Goal: Task Accomplishment & Management: Manage account settings

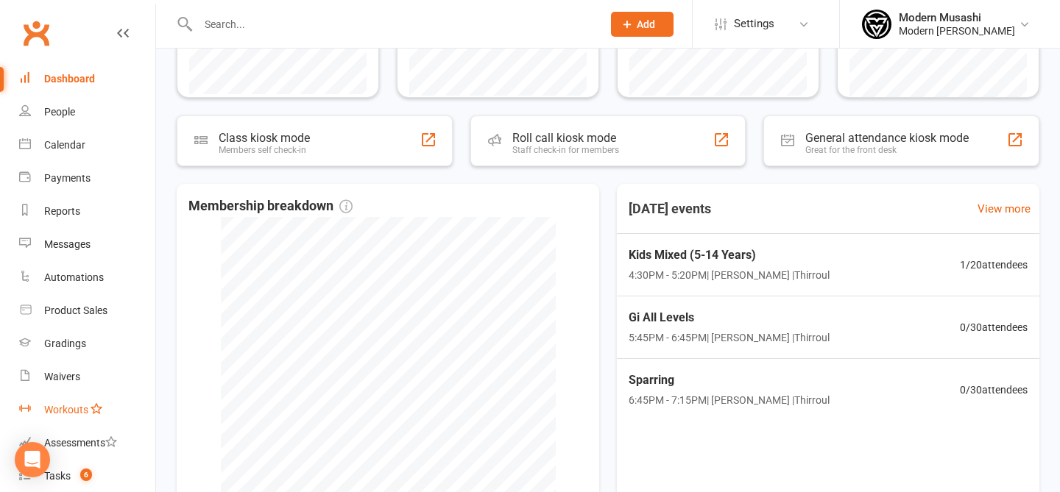
scroll to position [214, 0]
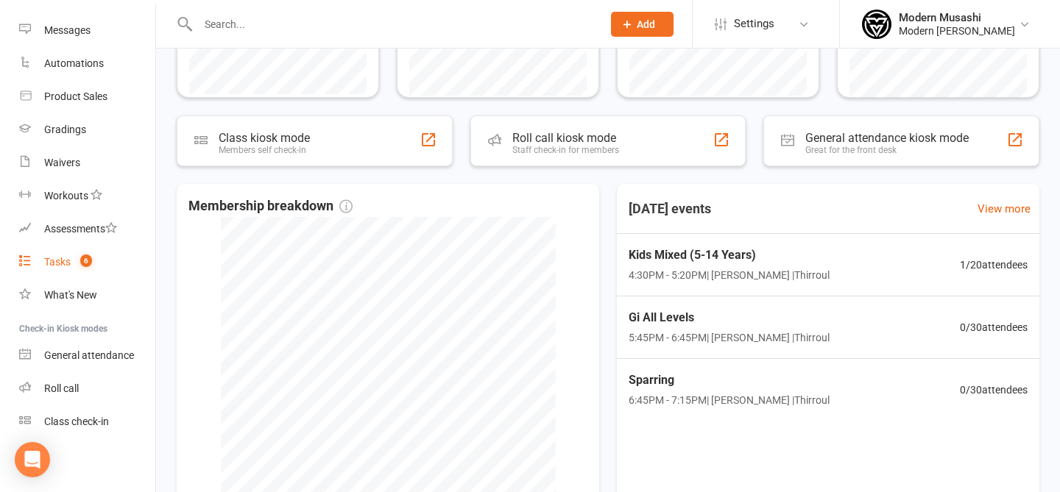
click at [59, 269] on link "Tasks 6" at bounding box center [87, 262] width 136 height 33
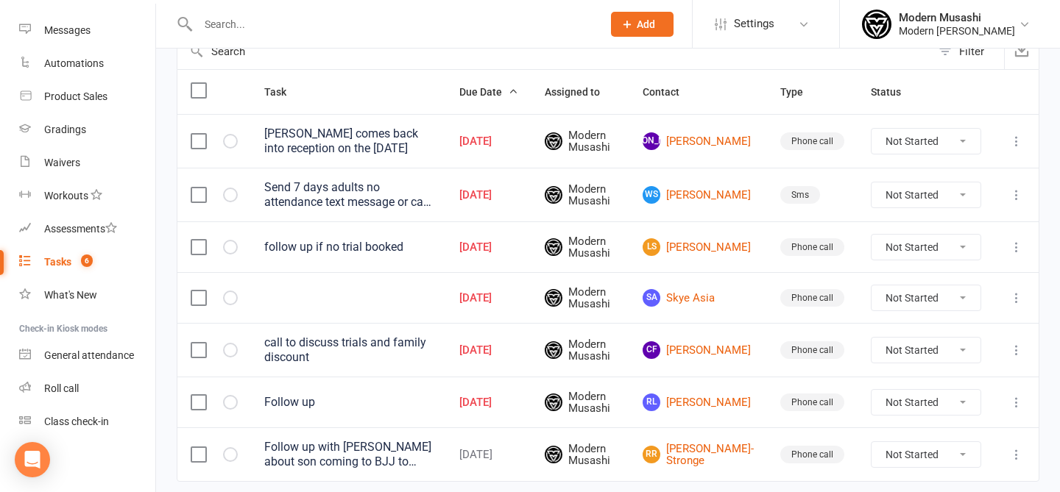
scroll to position [166, 0]
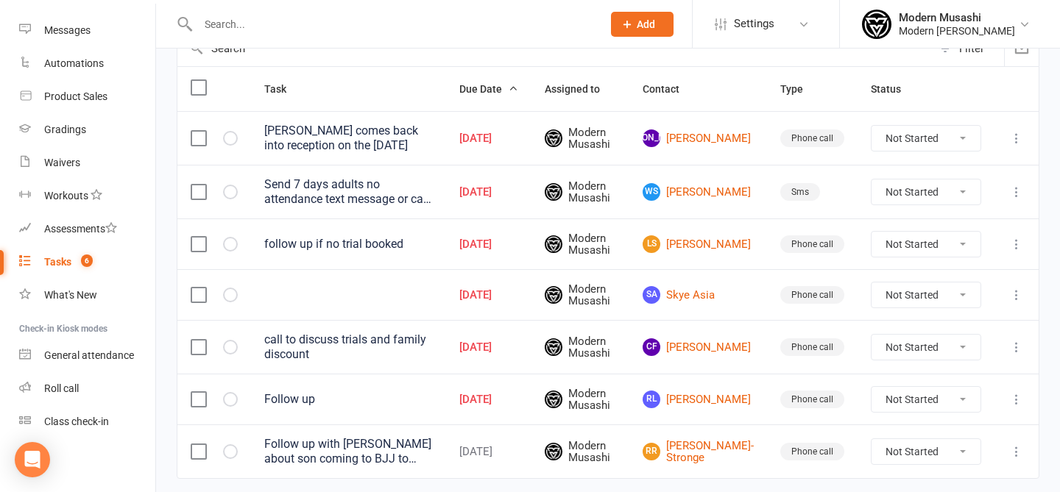
click at [901, 191] on select "Not Started In Progress Waiting Complete" at bounding box center [926, 192] width 109 height 25
click at [872, 180] on select "Not Started In Progress Waiting Complete" at bounding box center [926, 192] width 109 height 25
select select "unstarted"
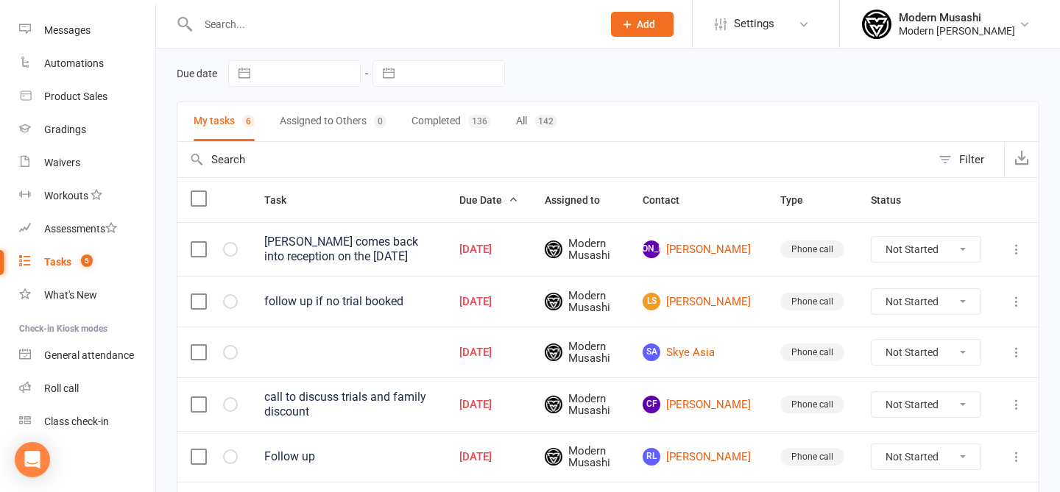
scroll to position [46, 0]
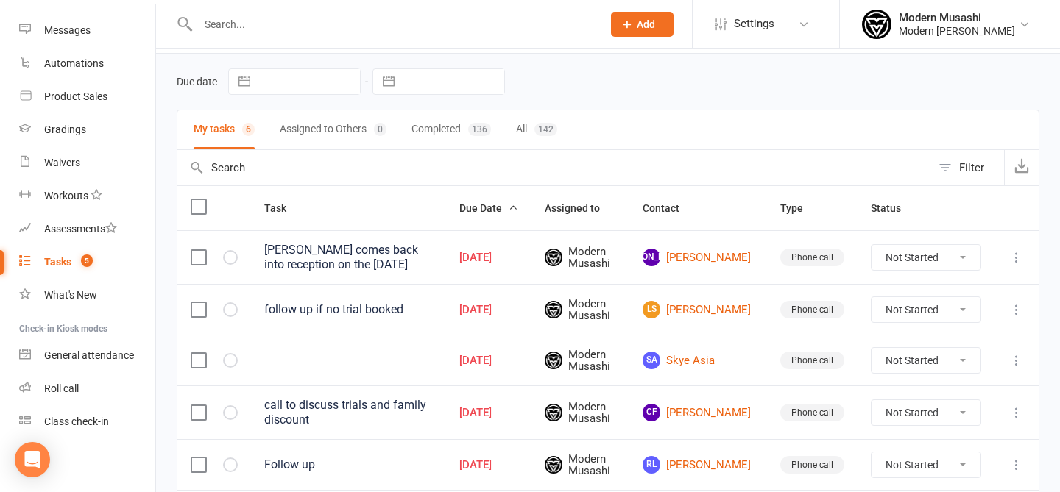
drag, startPoint x: 1011, startPoint y: 304, endPoint x: 1019, endPoint y: 325, distance: 22.1
click at [1017, 328] on td at bounding box center [1016, 309] width 44 height 51
drag, startPoint x: 1018, startPoint y: 307, endPoint x: 1014, endPoint y: 328, distance: 20.9
click at [1005, 337] on tbody "John comes back into reception on the 8th of august Aug 08, 2025 Modern Musashi…" at bounding box center [607, 387] width 861 height 314
click at [1018, 313] on icon at bounding box center [1016, 310] width 15 height 15
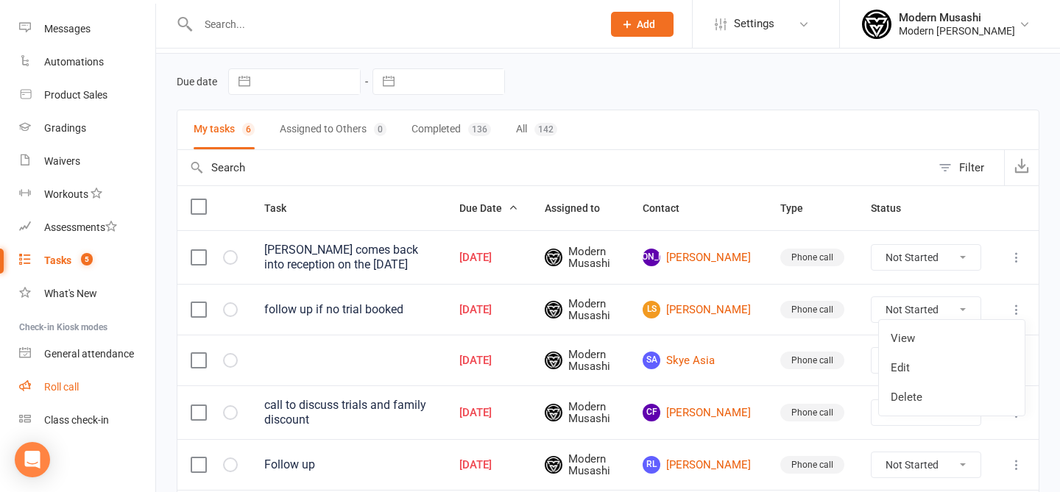
scroll to position [0, 0]
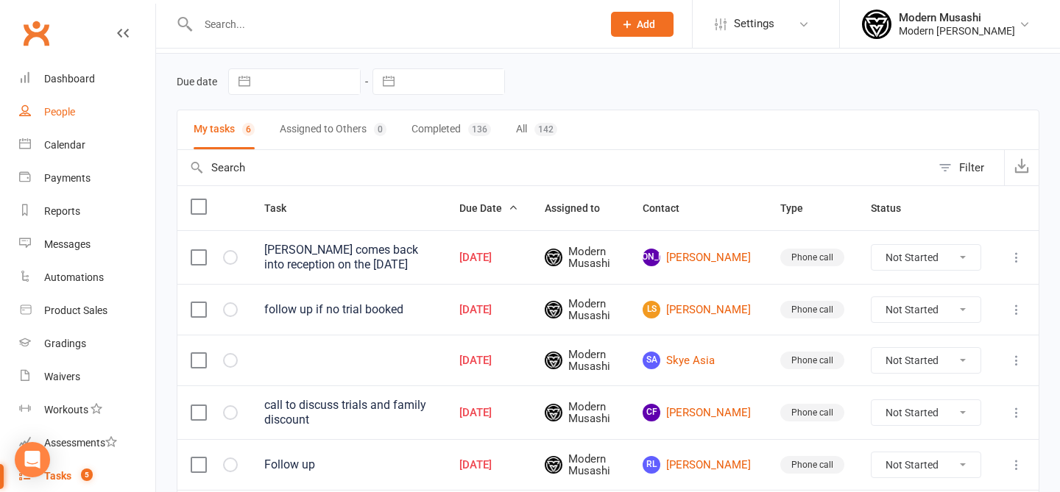
click at [81, 120] on link "People" at bounding box center [87, 112] width 136 height 33
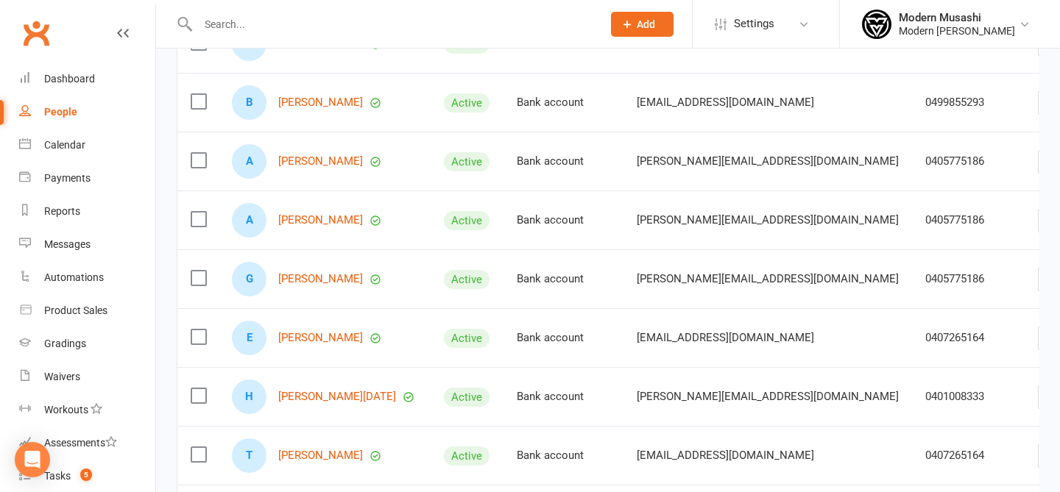
scroll to position [484, 0]
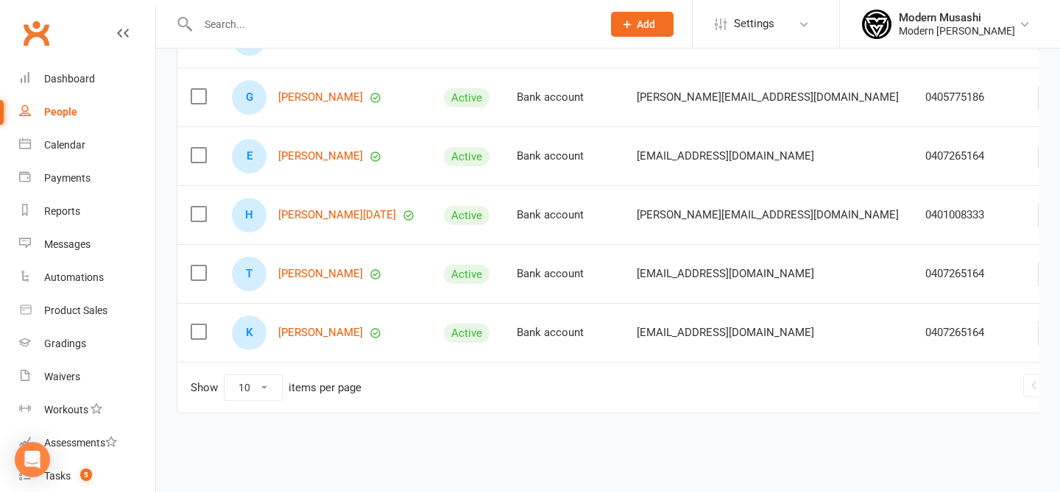
click at [1059, 395] on link "2" at bounding box center [1076, 386] width 18 height 21
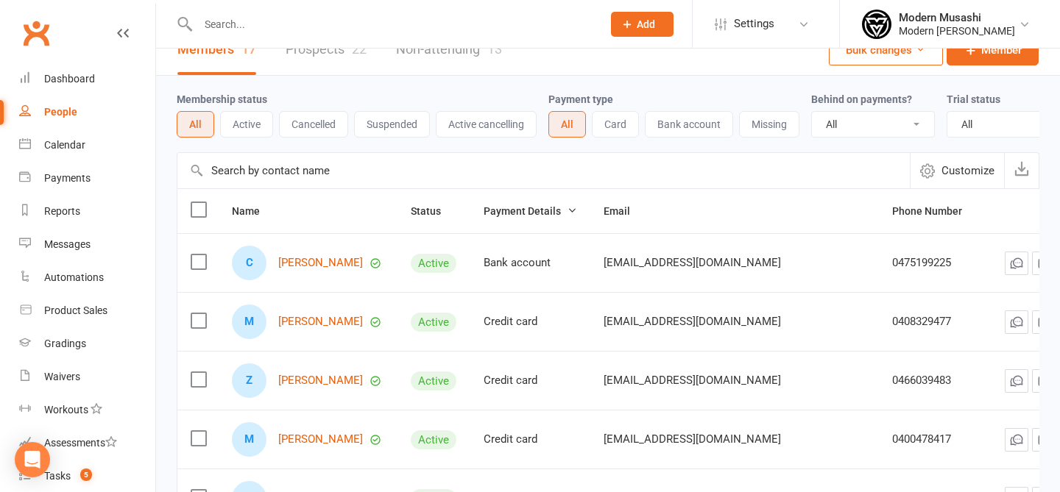
scroll to position [0, 0]
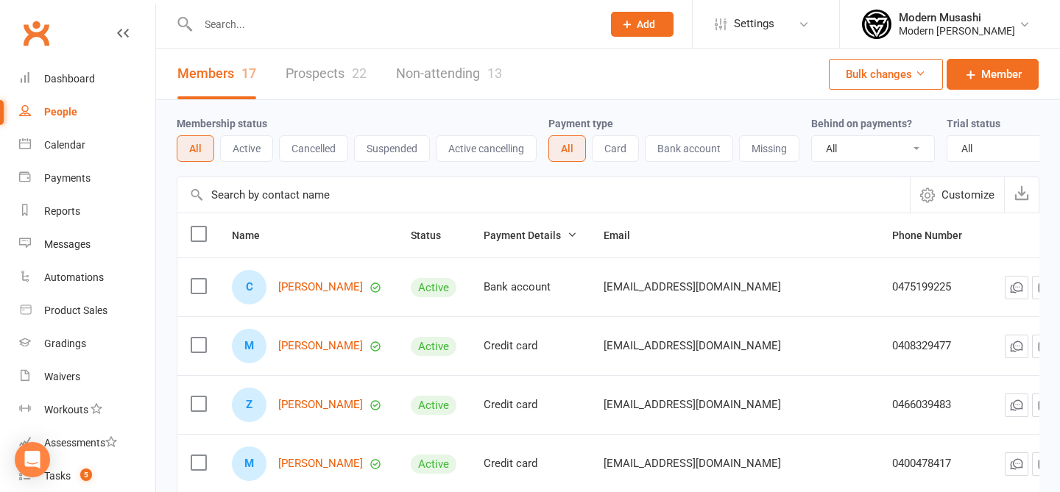
click at [331, 79] on link "Prospects 22" at bounding box center [326, 74] width 81 height 51
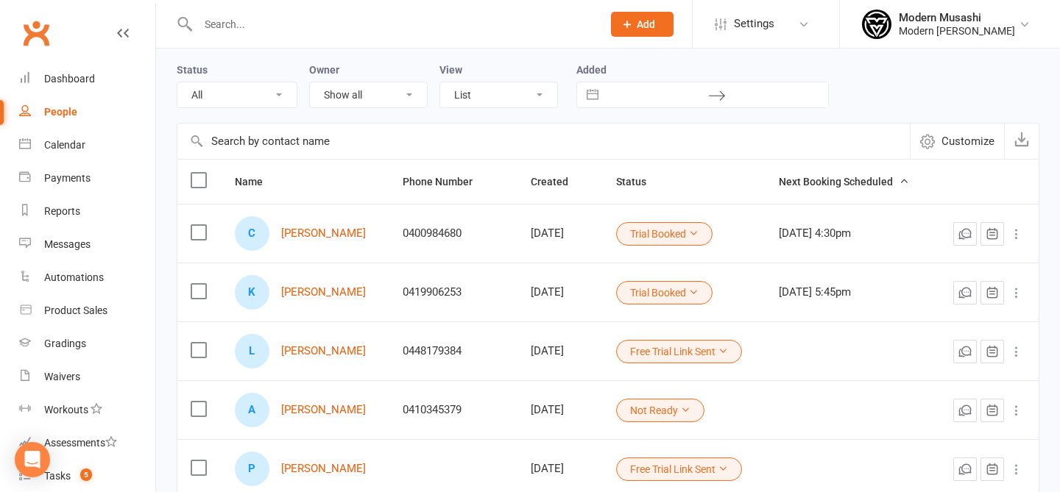
scroll to position [71, 0]
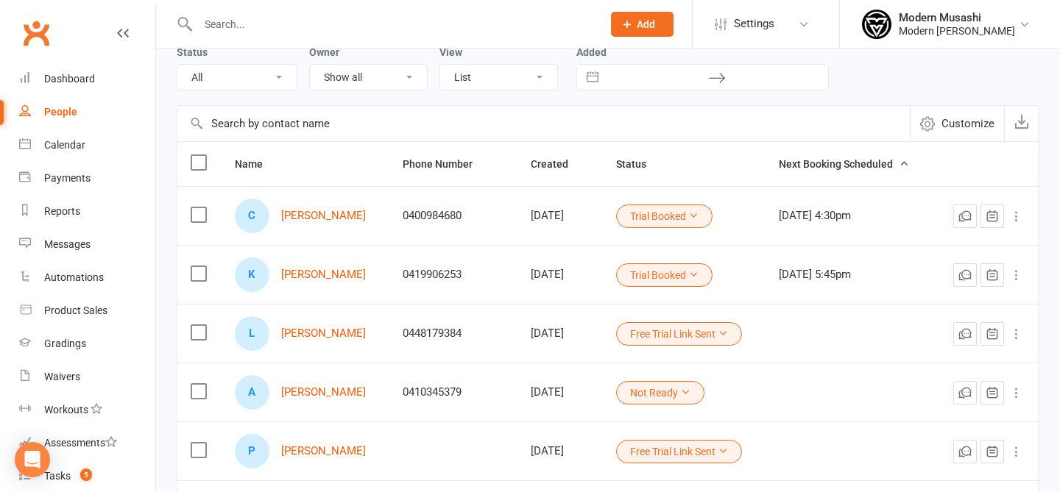
click at [690, 219] on icon at bounding box center [693, 216] width 10 height 10
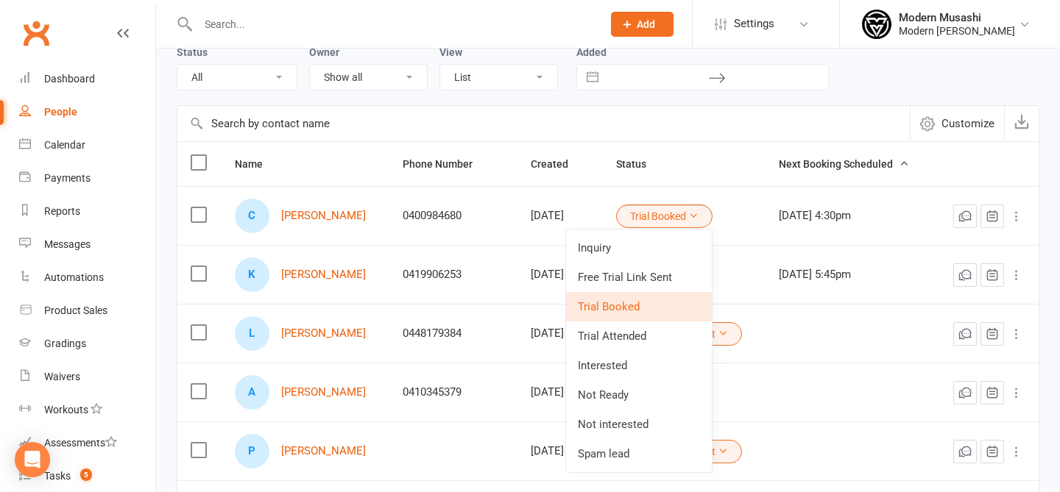
click at [438, 231] on td "0400984680" at bounding box center [452, 215] width 127 height 59
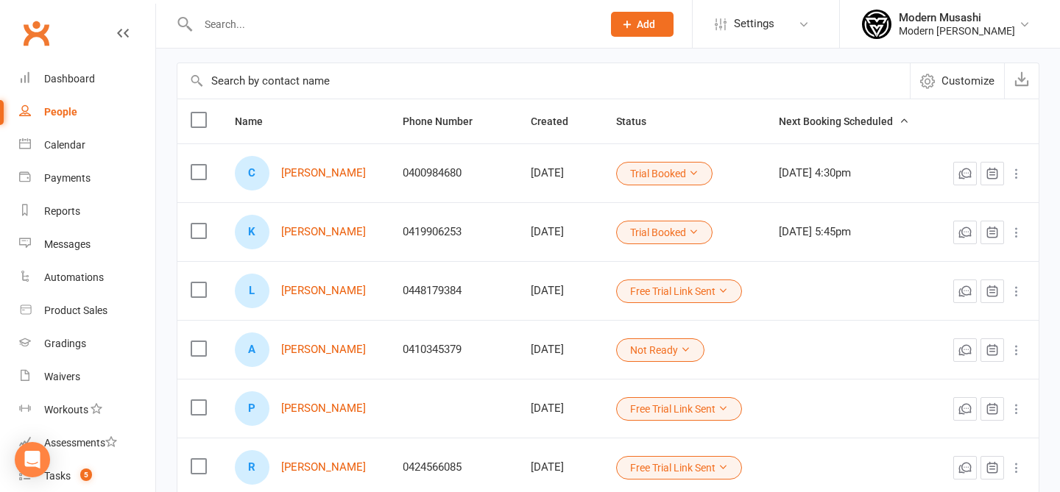
scroll to position [115, 0]
drag, startPoint x: 836, startPoint y: 236, endPoint x: 770, endPoint y: 227, distance: 66.8
click at [770, 227] on td "Sep 24, 5:45pm" at bounding box center [850, 231] width 168 height 59
drag, startPoint x: 786, startPoint y: 229, endPoint x: 810, endPoint y: 229, distance: 23.6
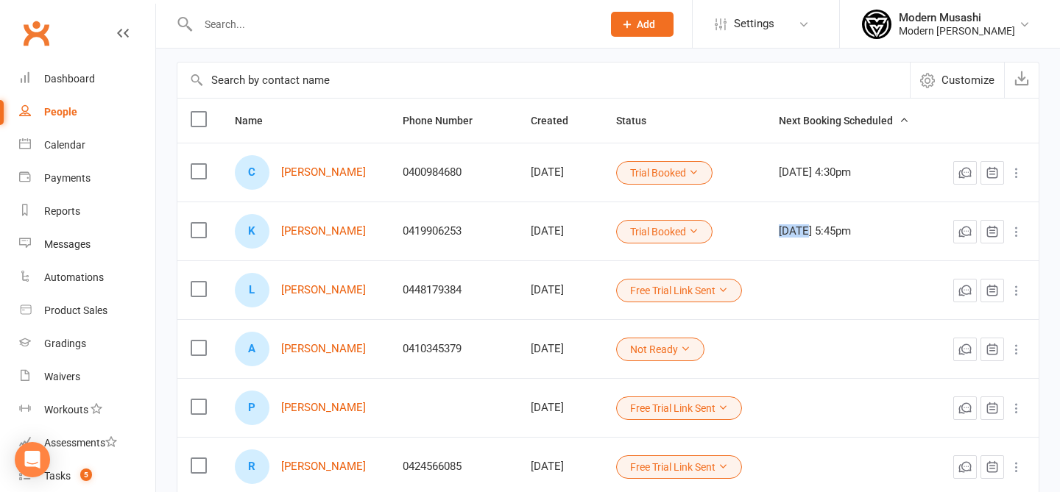
click at [810, 229] on div "Sep 24, 5:45pm" at bounding box center [849, 231] width 141 height 13
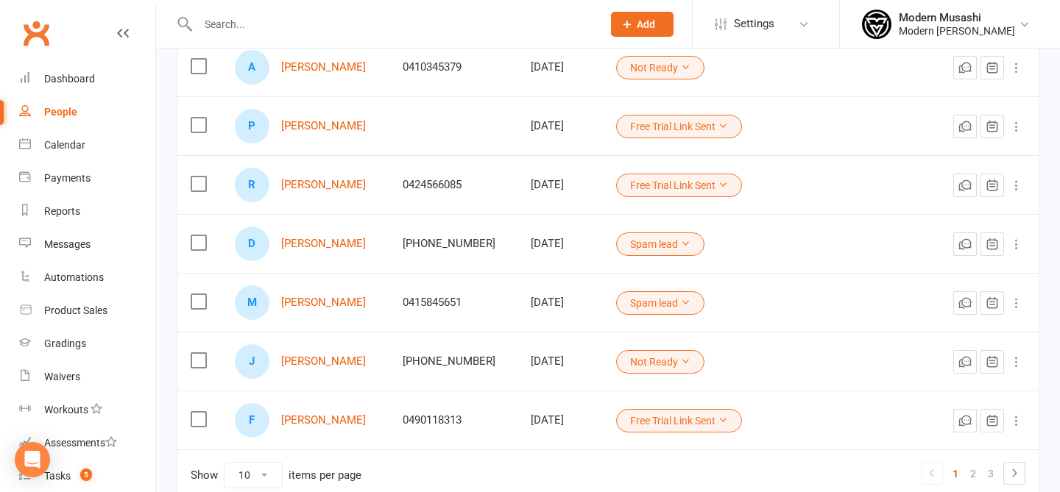
scroll to position [436, 0]
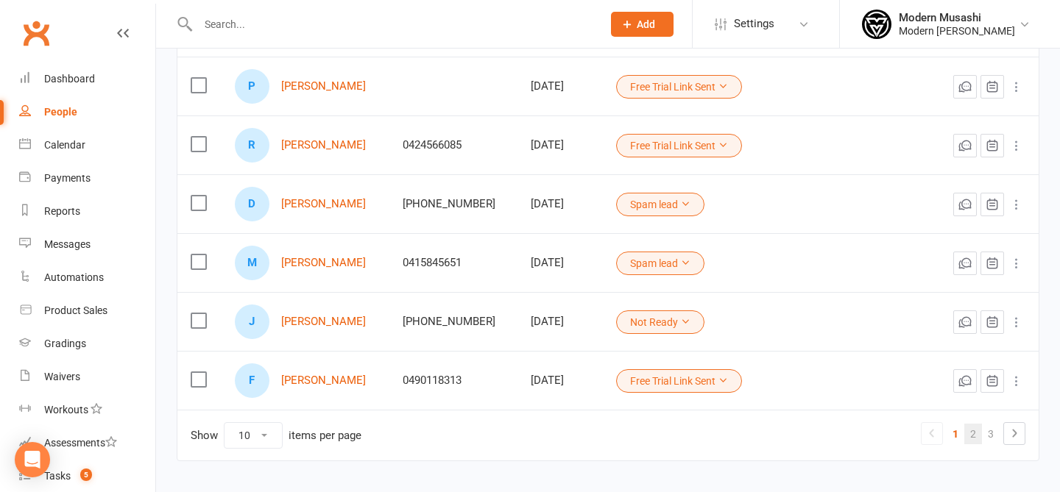
click at [966, 438] on link "2" at bounding box center [973, 434] width 18 height 21
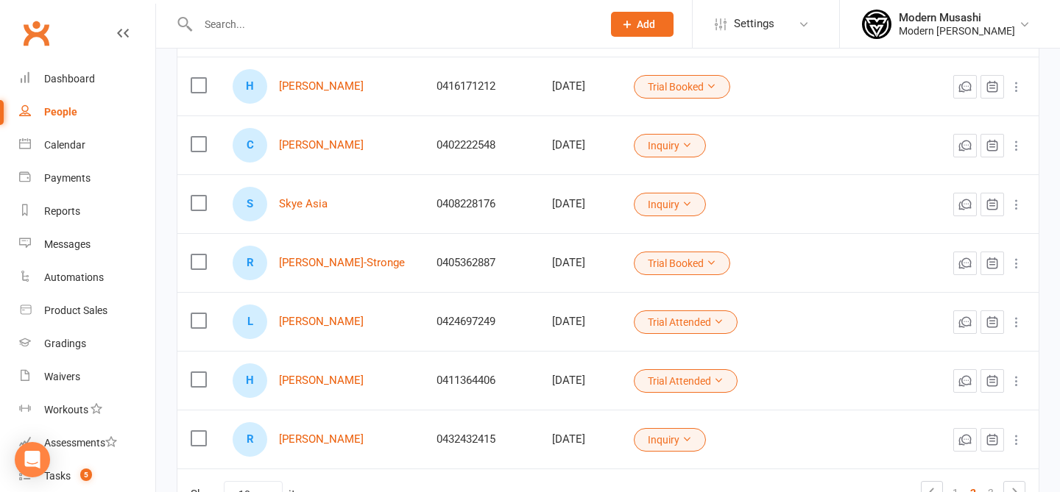
scroll to position [377, 0]
click at [320, 325] on link "Liz Dunworth" at bounding box center [321, 323] width 85 height 13
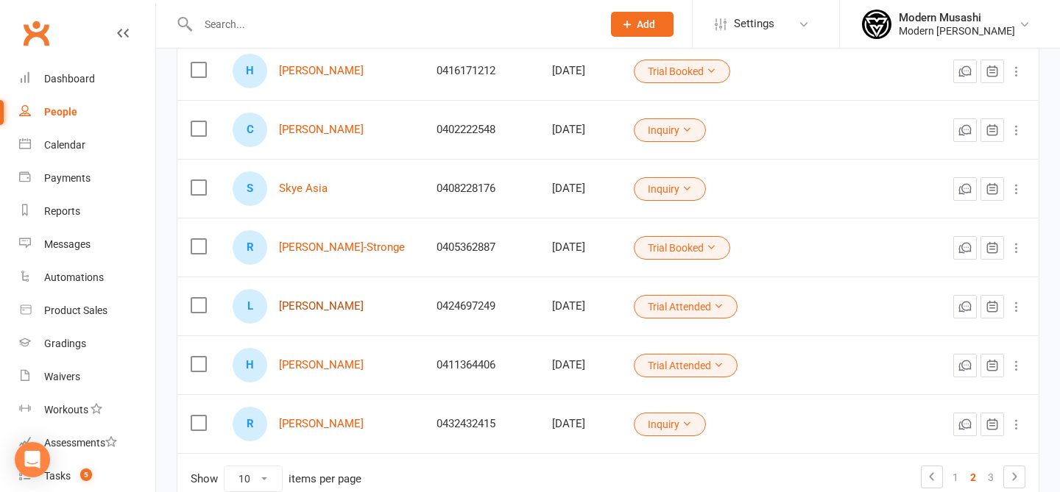
scroll to position [397, 0]
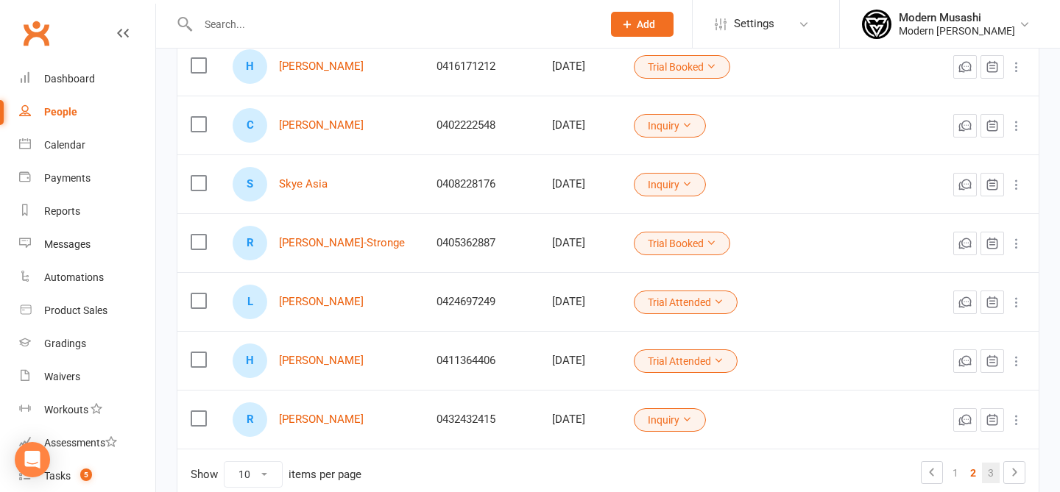
click at [992, 476] on link "3" at bounding box center [991, 473] width 18 height 21
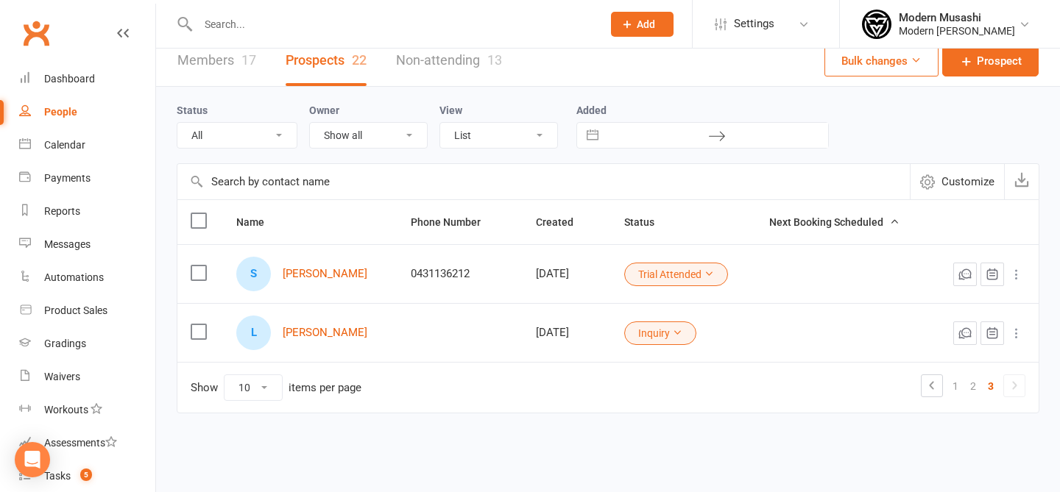
scroll to position [13, 0]
click at [326, 278] on link "Sunny Perese" at bounding box center [325, 274] width 85 height 13
click at [979, 387] on link "2" at bounding box center [973, 386] width 18 height 21
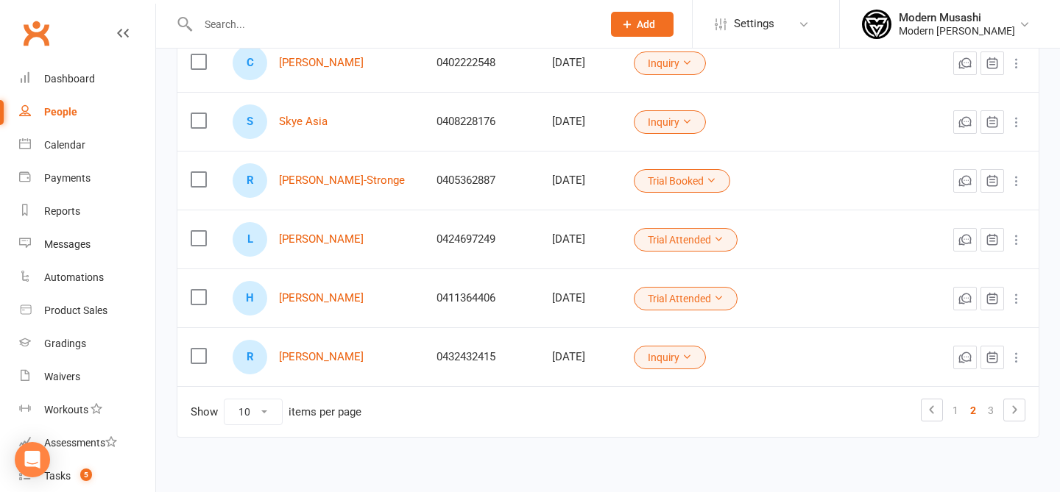
scroll to position [484, 0]
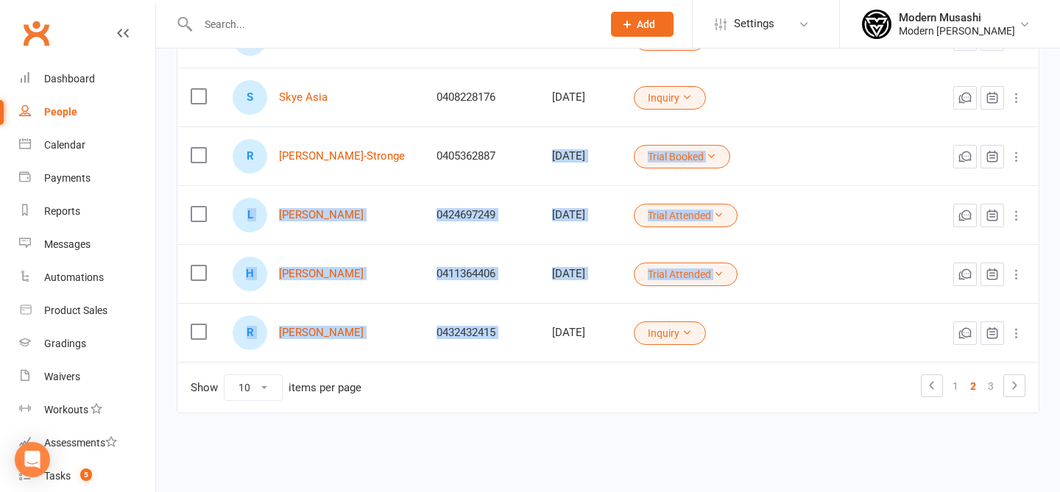
drag, startPoint x: 537, startPoint y: 232, endPoint x: 567, endPoint y: 325, distance: 97.5
click at [567, 325] on tbody "R Rob Finch 0451956106 Aug 03, 2025 Trial Booked C Connor Rendoth 0437837003 Au…" at bounding box center [607, 67] width 861 height 589
click at [567, 325] on td "Jul 30, 2025" at bounding box center [580, 332] width 82 height 59
drag, startPoint x: 439, startPoint y: 191, endPoint x: 501, endPoint y: 360, distance: 179.5
click at [501, 360] on tbody "R Rob Finch 0451956106 Aug 03, 2025 Trial Booked C Connor Rendoth 0437837003 Au…" at bounding box center [607, 67] width 861 height 589
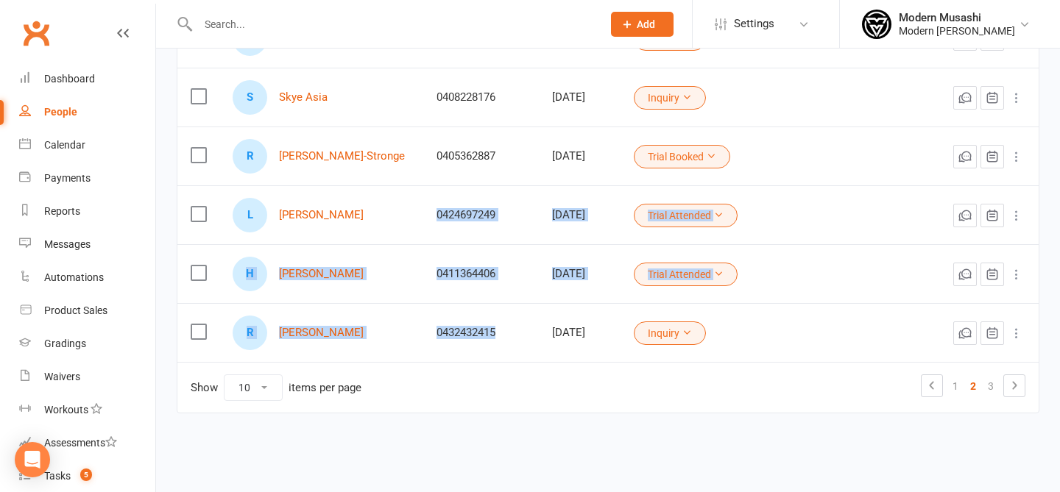
click at [501, 360] on td "0432432415" at bounding box center [481, 332] width 116 height 59
drag, startPoint x: 392, startPoint y: 315, endPoint x: 398, endPoint y: 366, distance: 51.1
click at [398, 366] on table "Name Phone Number Created Status Next Booking Scheduled R Rob Finch 0451956106 …" at bounding box center [608, 70] width 863 height 685
click at [398, 366] on td "Show 10 25 50 100 items per page 1 2 3" at bounding box center [607, 387] width 861 height 51
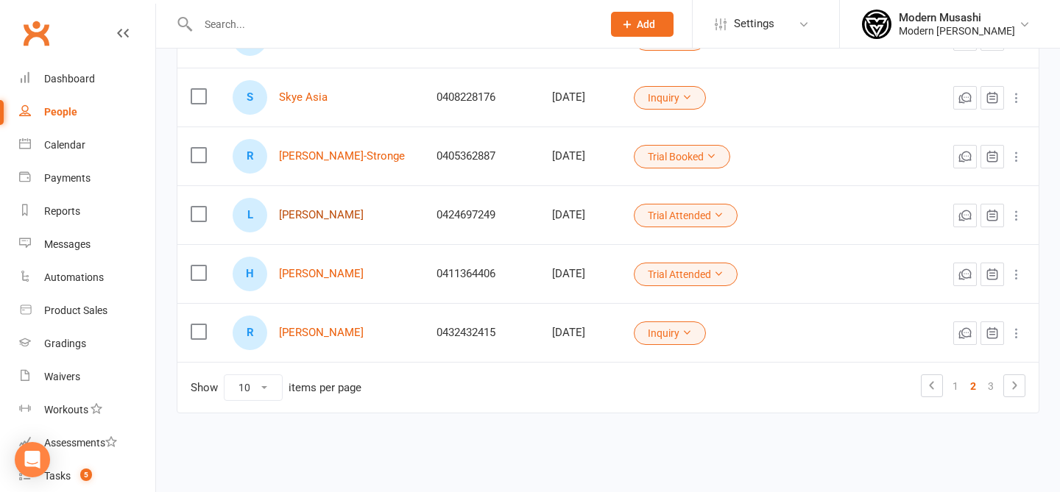
click at [311, 209] on link "Liz Dunworth" at bounding box center [321, 215] width 85 height 13
click at [63, 471] on div "Tasks" at bounding box center [57, 476] width 26 height 12
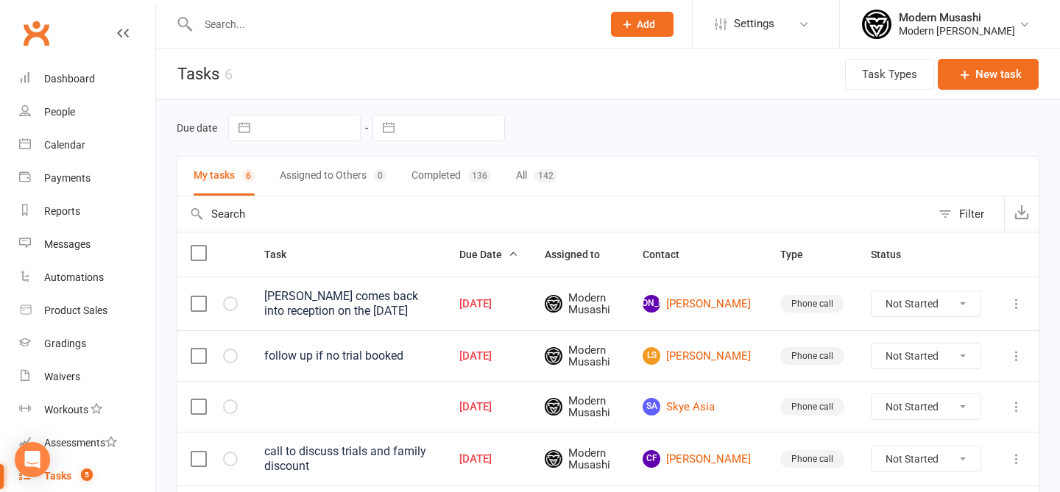
click at [361, 68] on header "Tasks 6 Task Types New task" at bounding box center [608, 75] width 904 height 52
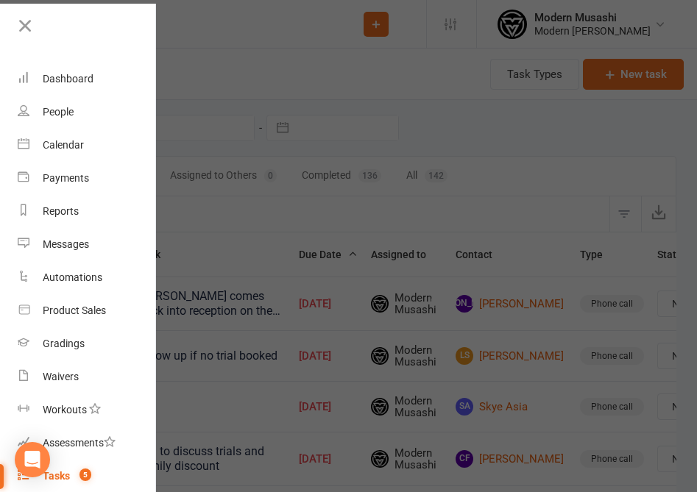
click at [239, 70] on div at bounding box center [348, 246] width 697 height 492
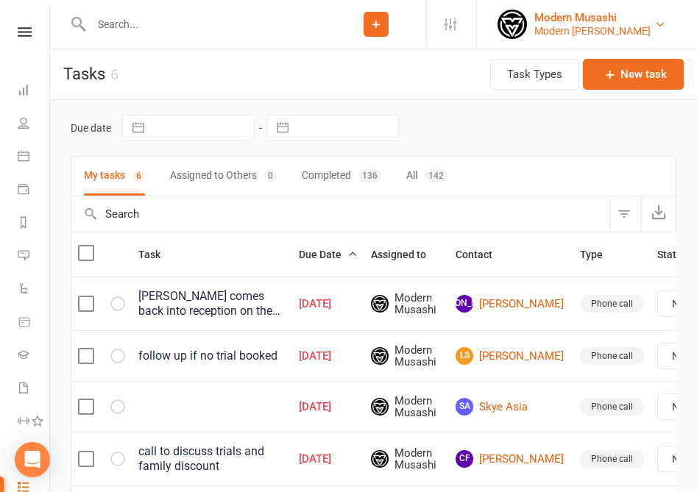
click at [628, 28] on div "Modern Musashi Thirroul" at bounding box center [592, 30] width 116 height 13
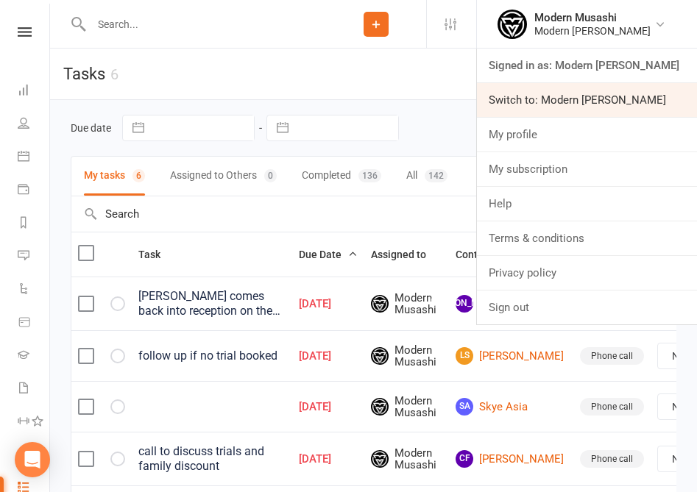
click at [615, 99] on link "Switch to: Modern Musashi Wollongong" at bounding box center [587, 100] width 220 height 34
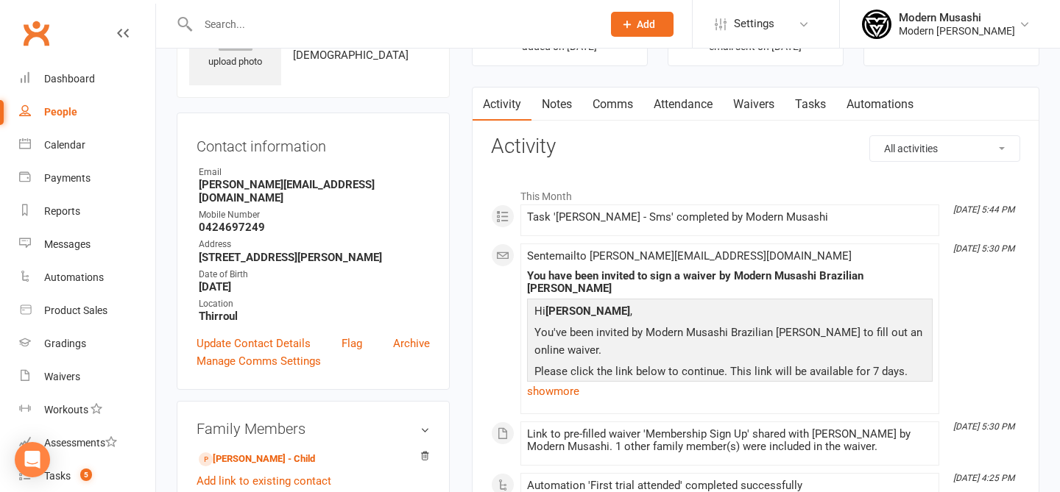
scroll to position [91, 0]
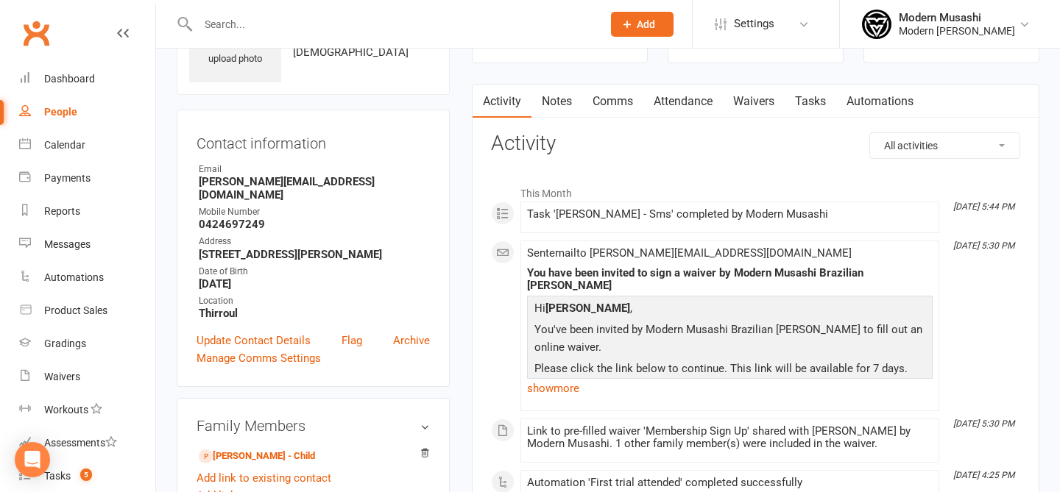
click at [562, 397] on li "Aug 6, 5:30 PM Sent email to l.dunworth@outlook.com You have been invited to si…" at bounding box center [729, 326] width 419 height 171
click at [570, 378] on link "show more" at bounding box center [730, 388] width 406 height 21
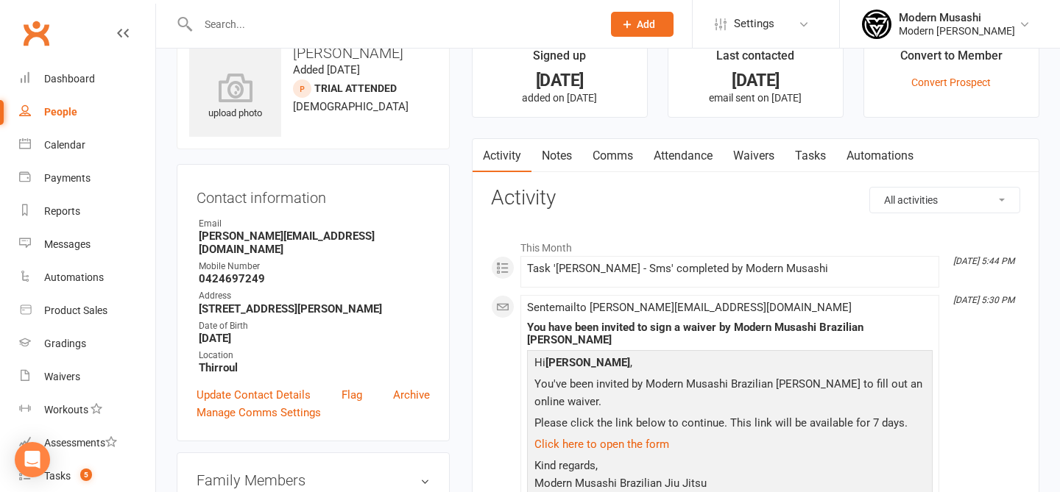
scroll to position [38, 0]
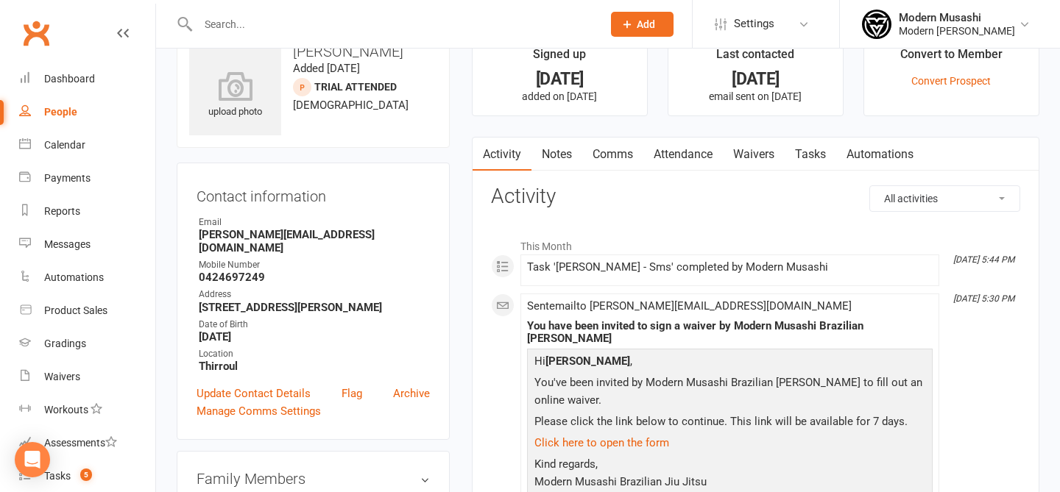
click at [751, 155] on link "Waivers" at bounding box center [754, 155] width 62 height 34
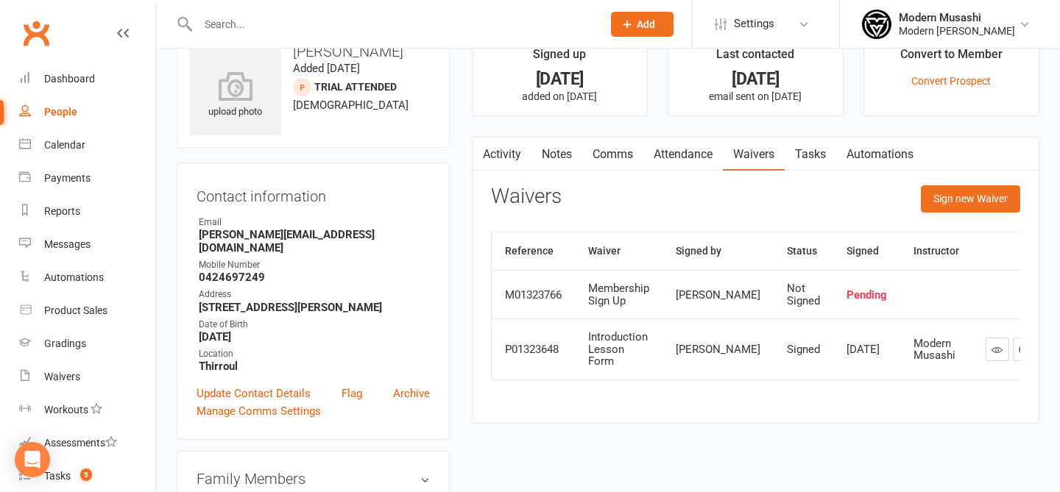
click at [576, 154] on link "Notes" at bounding box center [556, 155] width 51 height 34
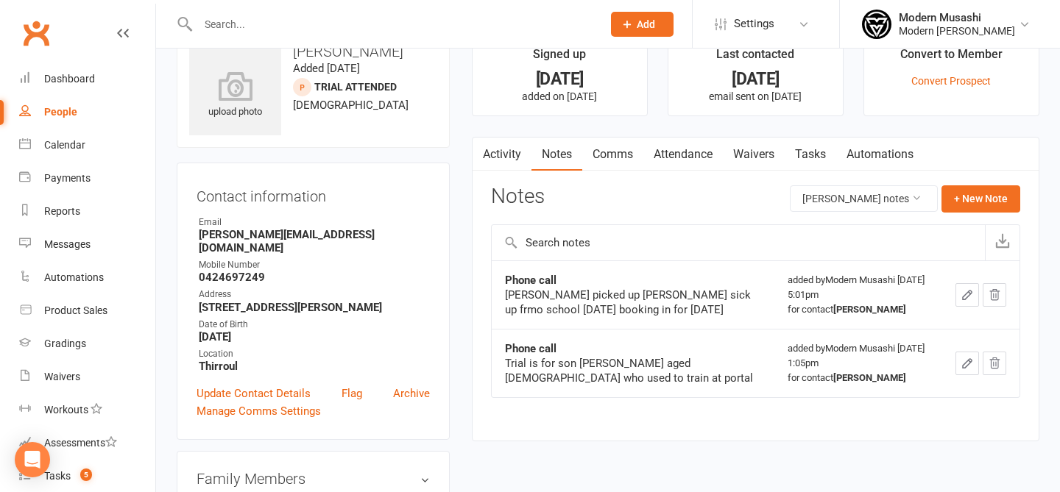
click at [614, 158] on link "Comms" at bounding box center [612, 155] width 61 height 34
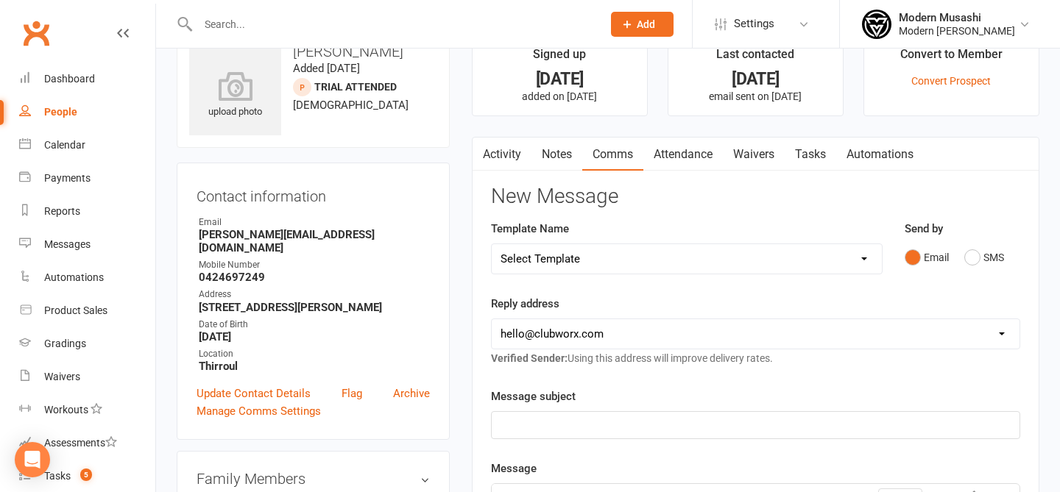
click at [499, 156] on link "Activity" at bounding box center [502, 155] width 59 height 34
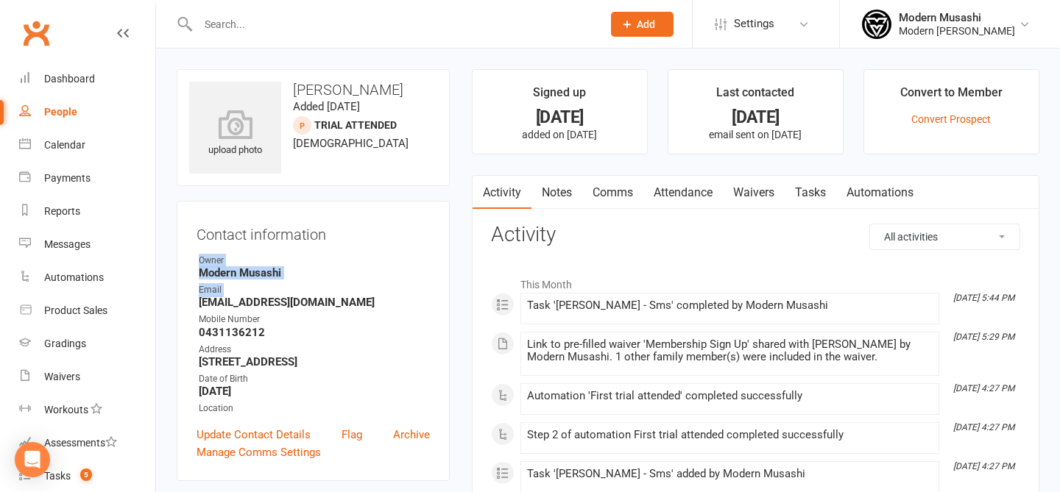
drag, startPoint x: 373, startPoint y: 296, endPoint x: 353, endPoint y: 234, distance: 64.9
click at [353, 234] on div "Contact information Owner Modern Musashi Email bek_watson@outlook.com Mobile Nu…" at bounding box center [313, 341] width 273 height 280
click at [353, 234] on h3 "Contact information" at bounding box center [313, 232] width 233 height 22
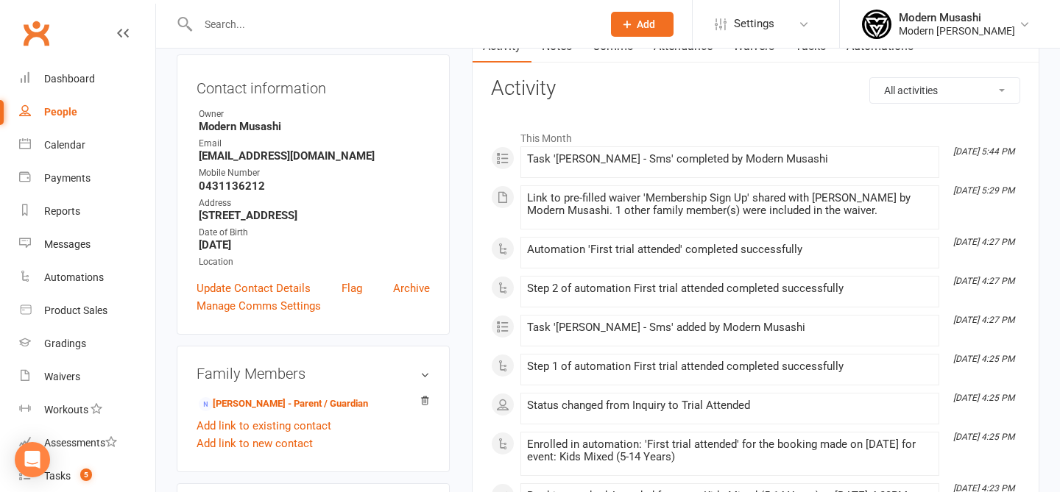
scroll to position [157, 0]
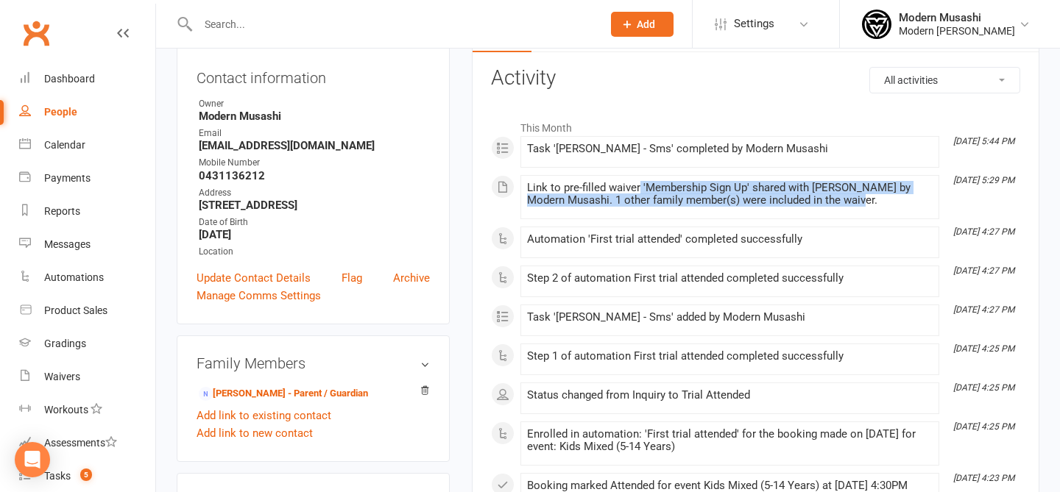
drag, startPoint x: 638, startPoint y: 183, endPoint x: 662, endPoint y: 212, distance: 37.7
click at [661, 211] on div "Link to pre-filled waiver 'Membership Sign Up' shared with Bek Watson by Modern…" at bounding box center [730, 197] width 406 height 31
click at [662, 212] on div "Link to pre-filled waiver 'Membership Sign Up' shared with Bek Watson by Modern…" at bounding box center [730, 197] width 406 height 31
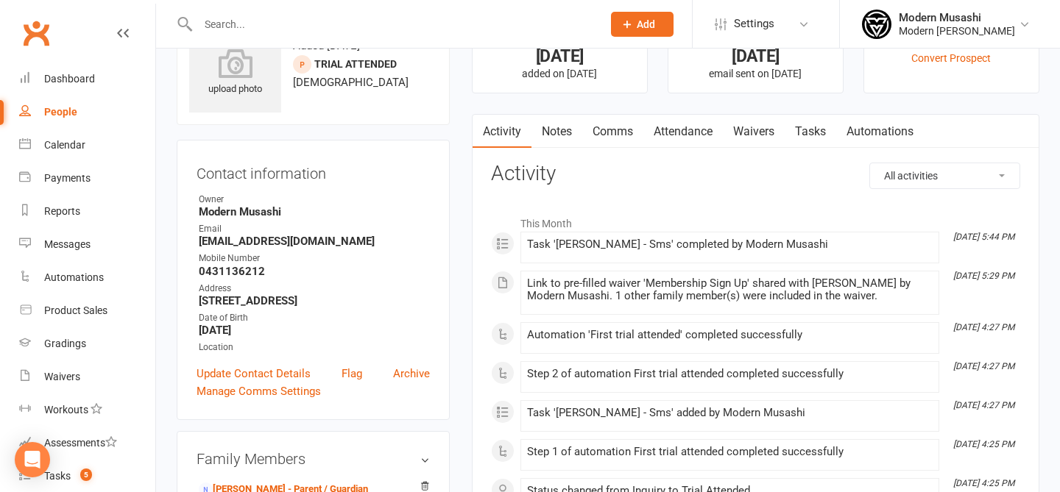
scroll to position [0, 0]
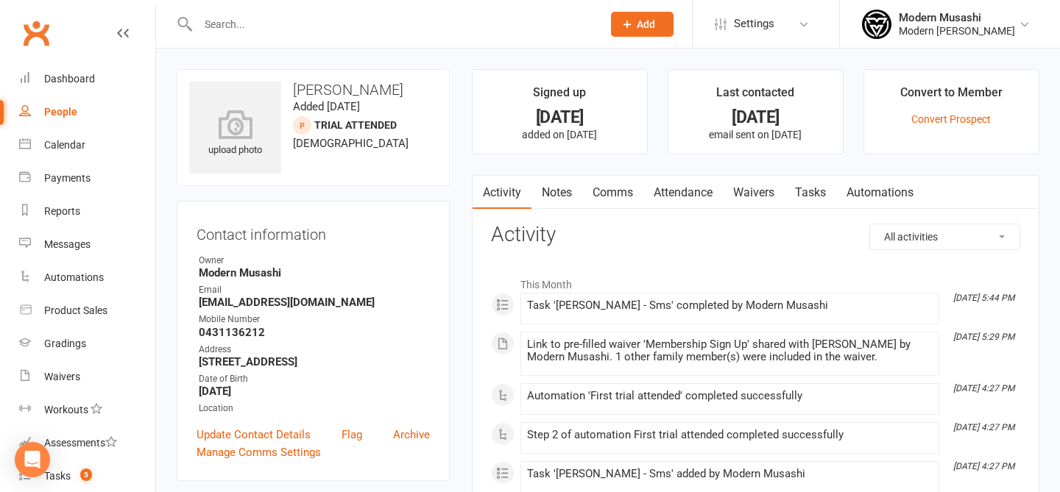
click at [547, 191] on link "Notes" at bounding box center [556, 193] width 51 height 34
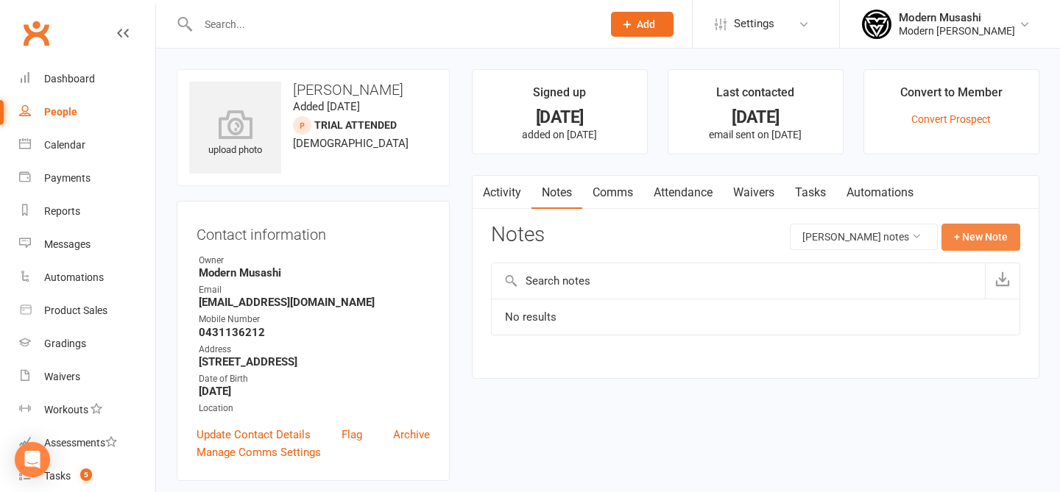
click at [968, 240] on button "+ New Note" at bounding box center [980, 237] width 79 height 26
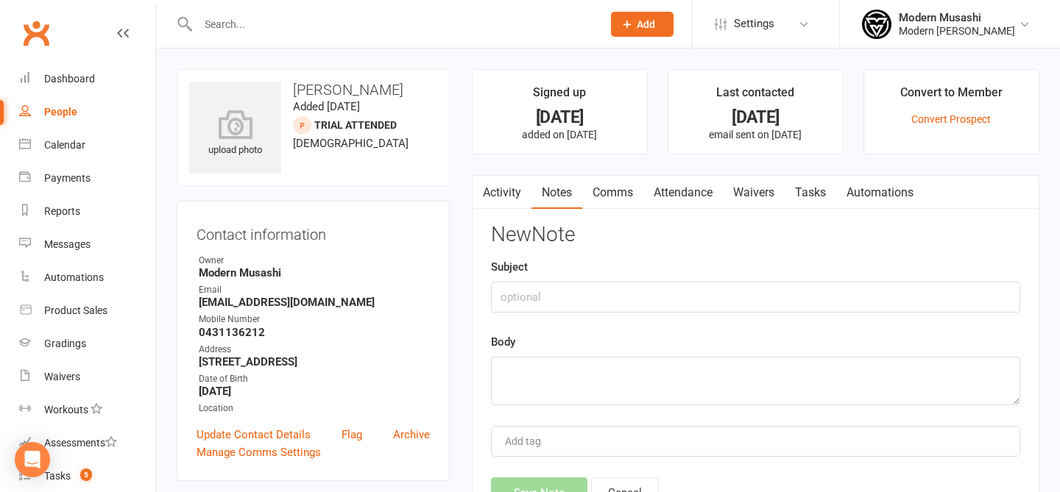
click at [582, 320] on div "New Note Subject Body Add tag Save Note Cancel" at bounding box center [755, 366] width 529 height 285
click at [575, 310] on input "text" at bounding box center [755, 297] width 529 height 31
type input "phone call"
type textarea "left voice message"
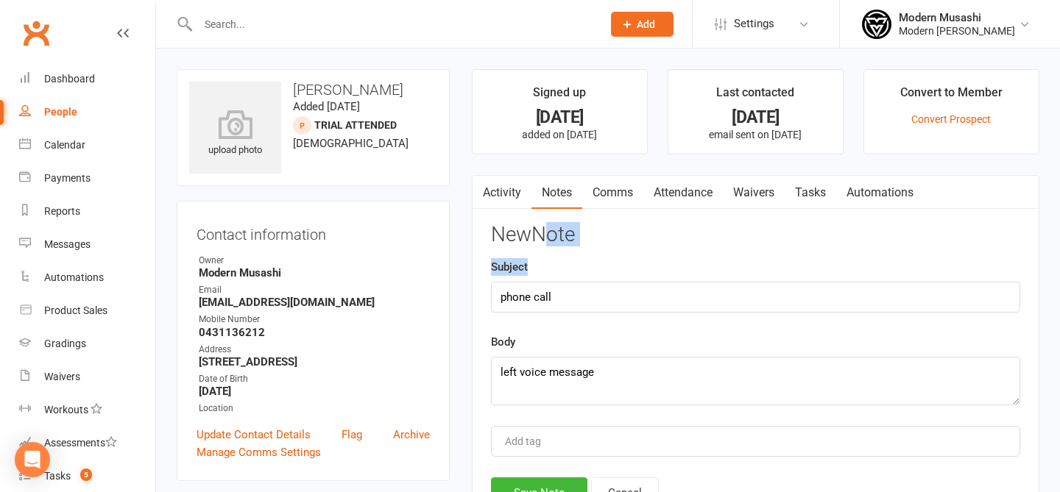
drag, startPoint x: 538, startPoint y: 243, endPoint x: 551, endPoint y: 269, distance: 29.0
click at [551, 269] on div "New Note Subject phone call Body left voice message Add tag Save Note Cancel" at bounding box center [755, 366] width 529 height 285
click at [520, 238] on h3 "New Note" at bounding box center [755, 235] width 529 height 23
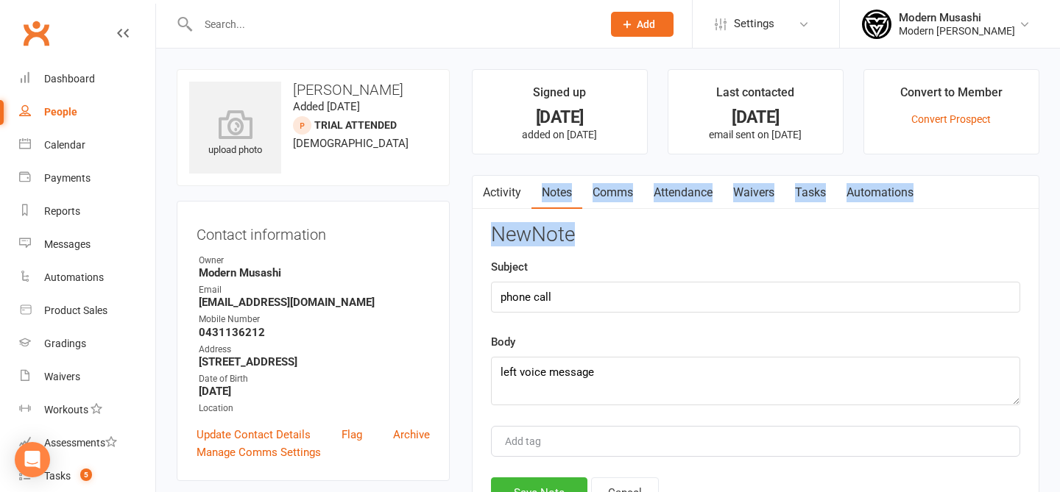
drag, startPoint x: 584, startPoint y: 244, endPoint x: 499, endPoint y: 207, distance: 92.6
click at [499, 207] on div "Activity Notes Comms Attendance Waivers Tasks Automations Notes Sunny Perese's …" at bounding box center [756, 364] width 568 height 378
click at [595, 257] on div "New Note Subject phone call Body left voice message Add tag Save Note Cancel" at bounding box center [755, 366] width 529 height 285
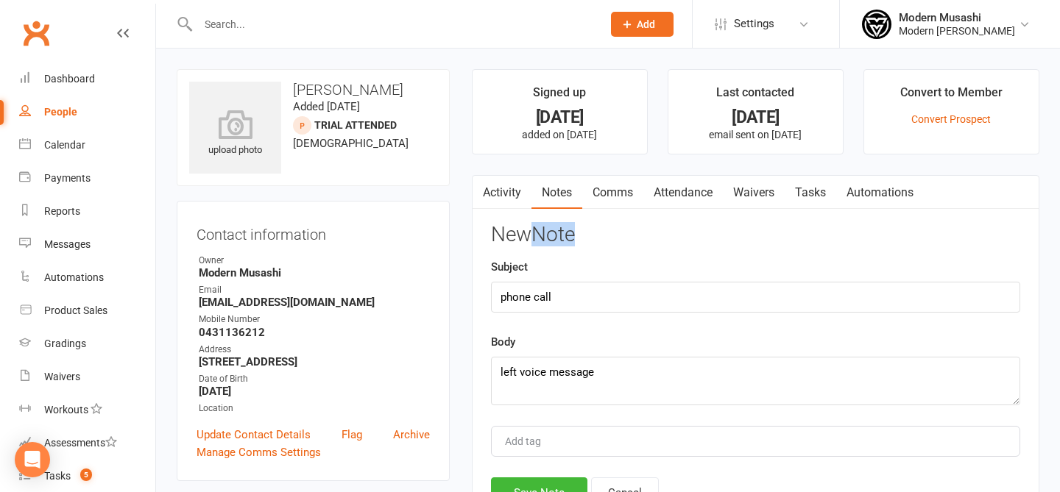
drag, startPoint x: 542, startPoint y: 250, endPoint x: 524, endPoint y: 227, distance: 29.3
click at [524, 228] on div "New Note Subject phone call Body left voice message Add tag Save Note Cancel" at bounding box center [755, 366] width 529 height 285
click at [673, 229] on h3 "New Note" at bounding box center [755, 235] width 529 height 23
click at [544, 265] on div "Subject phone call" at bounding box center [755, 285] width 529 height 54
drag, startPoint x: 580, startPoint y: 243, endPoint x: 551, endPoint y: 213, distance: 41.6
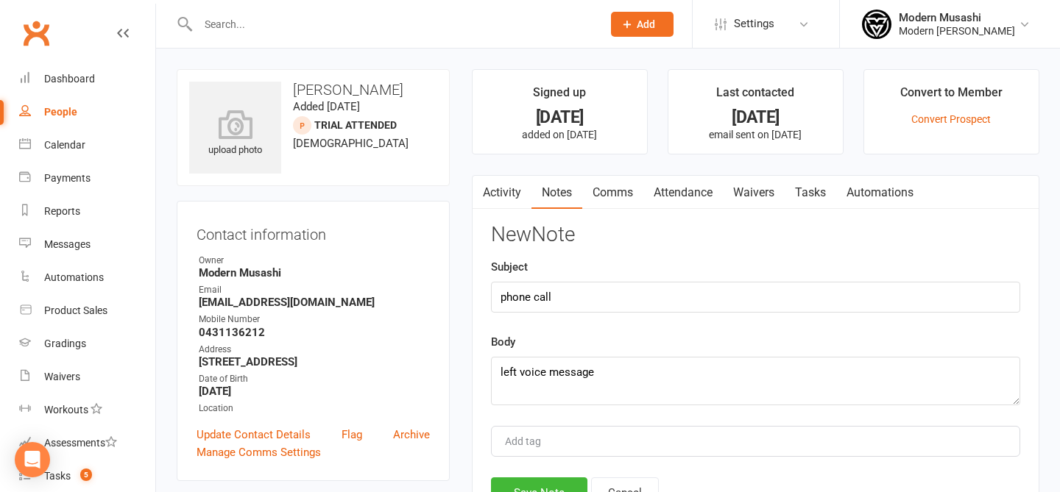
click at [551, 213] on div "Activity Notes Comms Attendance Waivers Tasks Automations Notes Sunny Perese's …" at bounding box center [756, 364] width 568 height 378
click at [637, 258] on div "Subject phone call" at bounding box center [755, 285] width 529 height 54
click at [511, 487] on button "Save Note" at bounding box center [539, 493] width 96 height 31
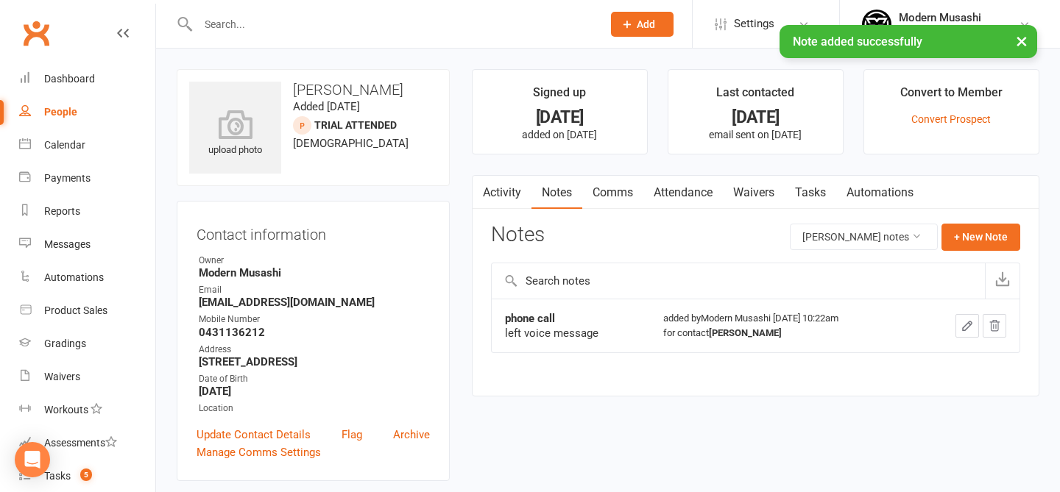
scroll to position [13, 0]
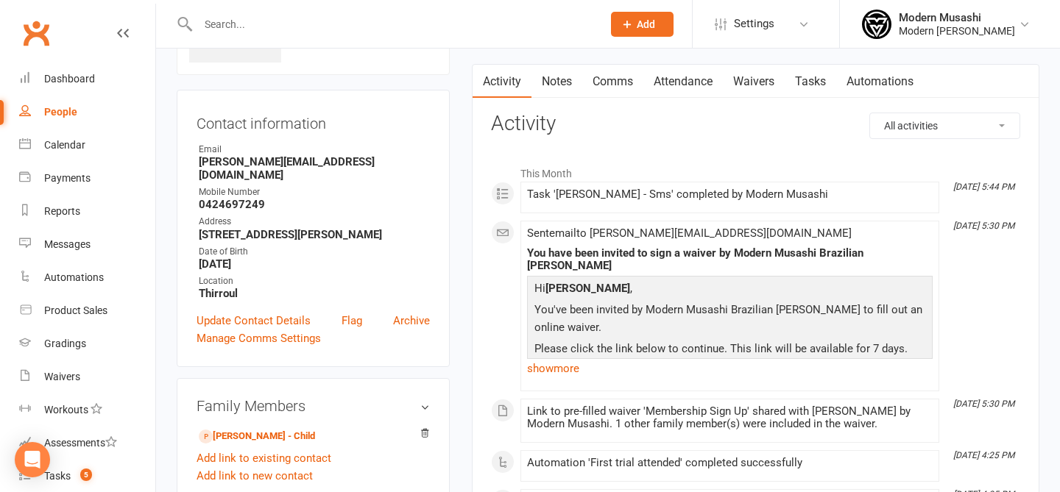
scroll to position [113, 0]
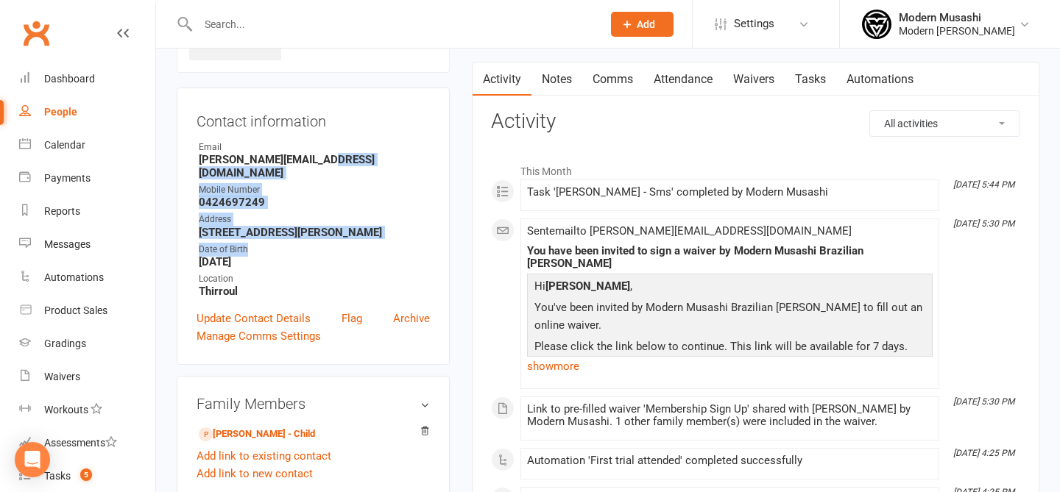
drag, startPoint x: 336, startPoint y: 162, endPoint x: 353, endPoint y: 250, distance: 89.4
click at [354, 250] on ul "Owner Email l.dunworth@outlook.com Mobile Number 0424697249 Address 36a Lawrenc…" at bounding box center [313, 220] width 233 height 158
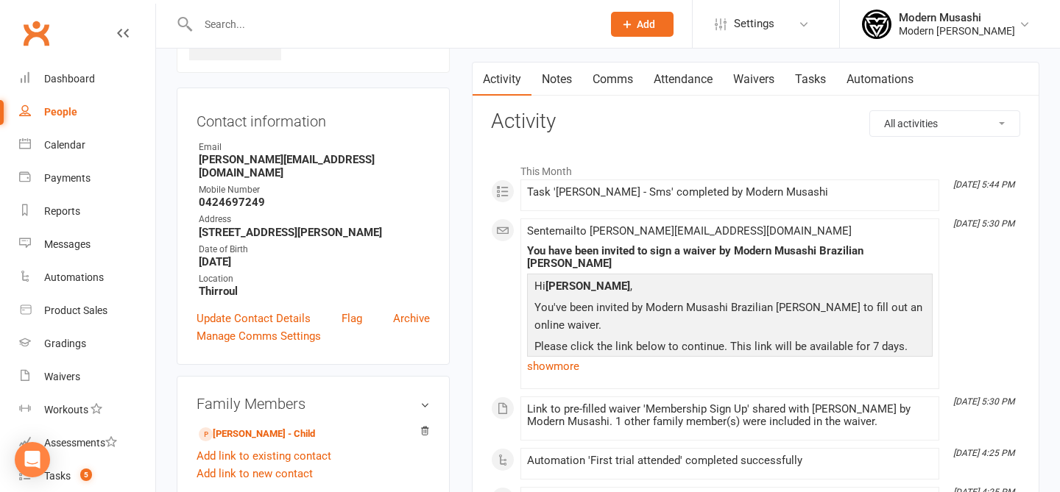
click at [392, 279] on div "Location" at bounding box center [314, 279] width 231 height 14
drag, startPoint x: 412, startPoint y: 284, endPoint x: 371, endPoint y: 172, distance: 119.9
click at [371, 172] on ul "Owner Email l.dunworth@outlook.com Mobile Number 0424697249 Address 36a Lawrenc…" at bounding box center [313, 220] width 233 height 158
click at [371, 183] on div "Mobile Number" at bounding box center [314, 190] width 231 height 14
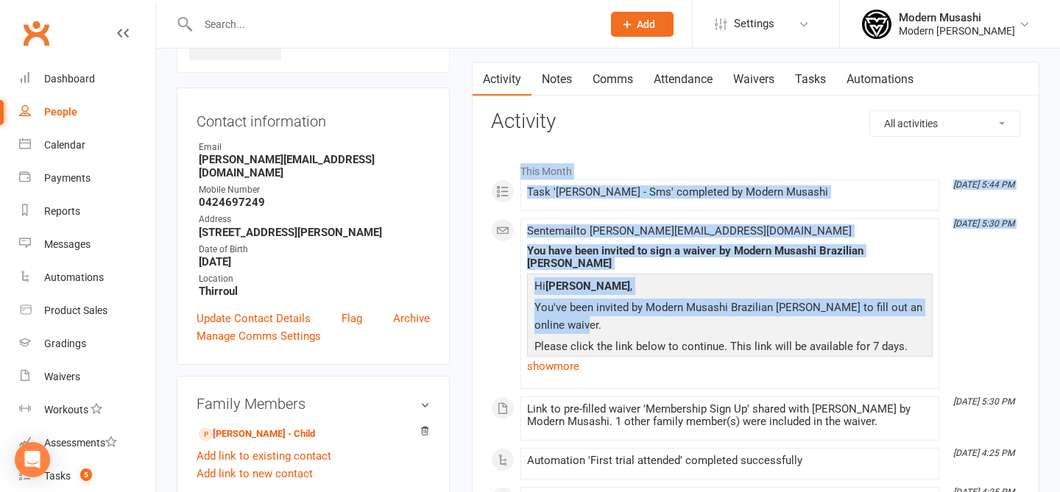
drag, startPoint x: 724, startPoint y: 315, endPoint x: 672, endPoint y: 158, distance: 165.0
click at [672, 158] on li "This Month" at bounding box center [755, 168] width 529 height 24
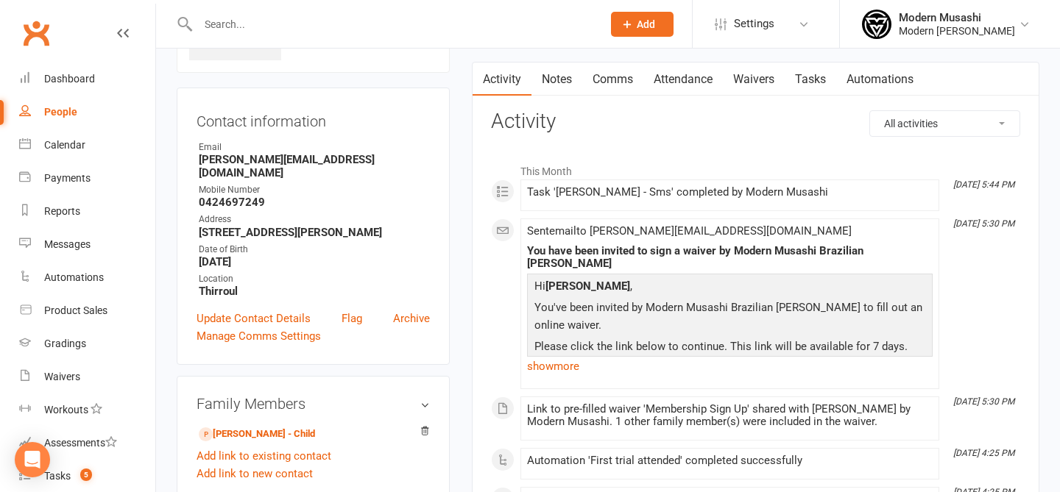
drag, startPoint x: 329, startPoint y: 261, endPoint x: 270, endPoint y: 153, distance: 122.5
click at [270, 153] on ul "Owner Email l.dunworth@outlook.com Mobile Number 0424697249 Address 36a Lawrenc…" at bounding box center [313, 220] width 233 height 158
click at [270, 153] on strong "l.dunworth@outlook.com" at bounding box center [314, 166] width 231 height 26
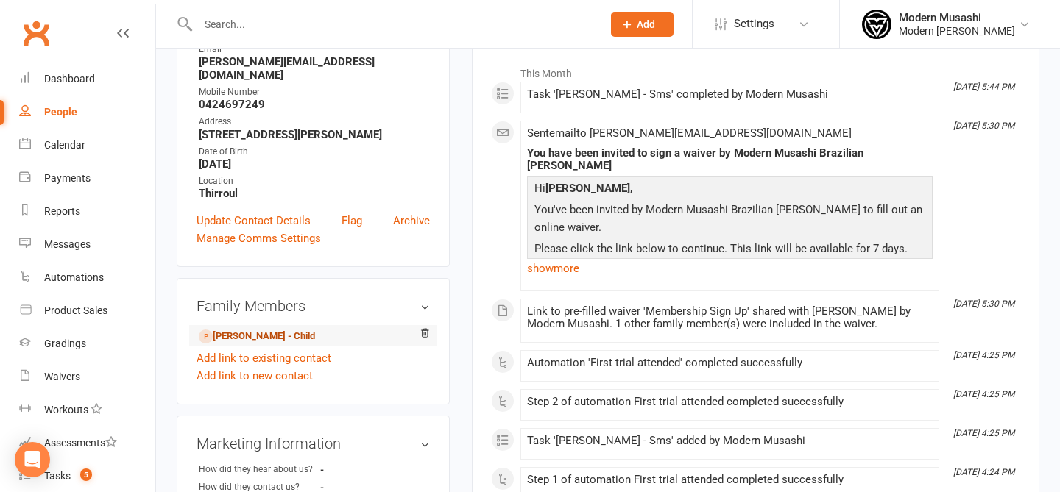
scroll to position [236, 0]
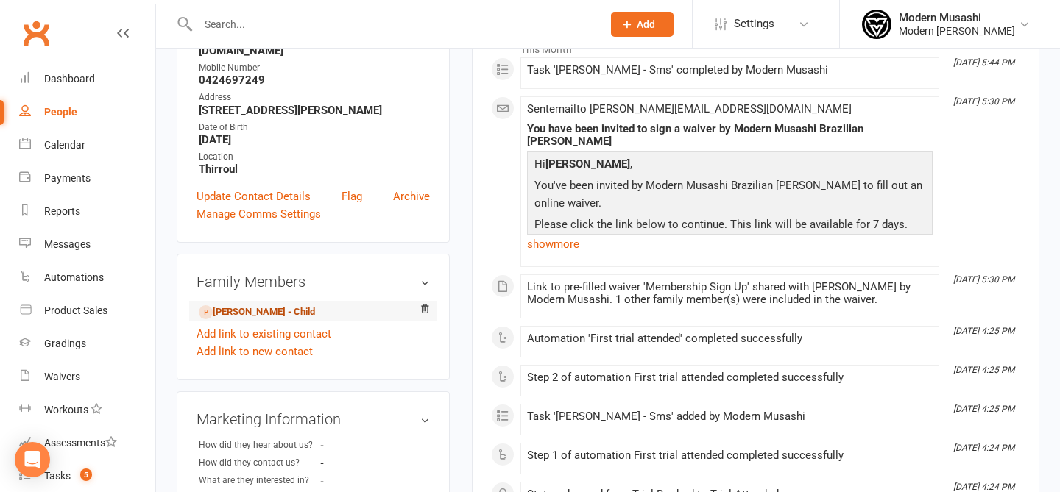
click at [247, 314] on link "Lachlan Dunworth - Child" at bounding box center [257, 312] width 116 height 15
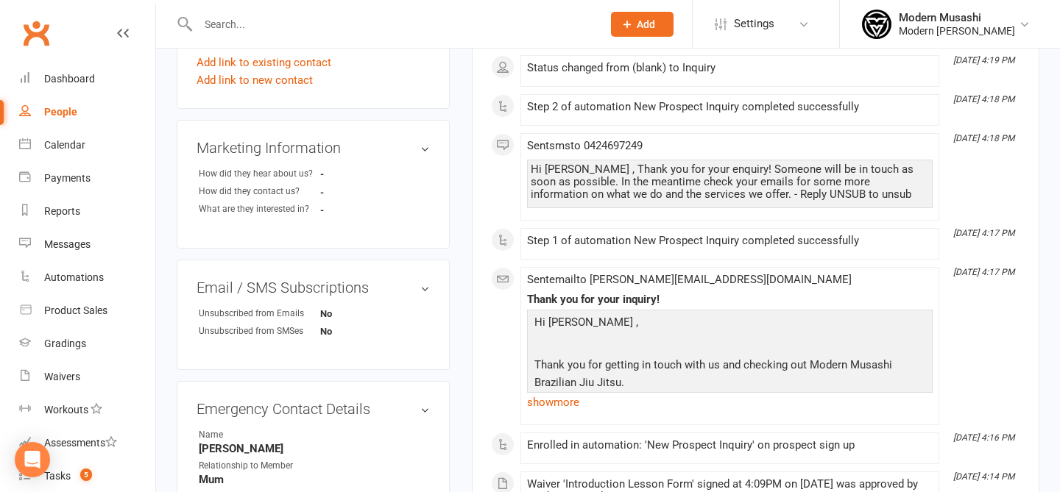
scroll to position [817, 0]
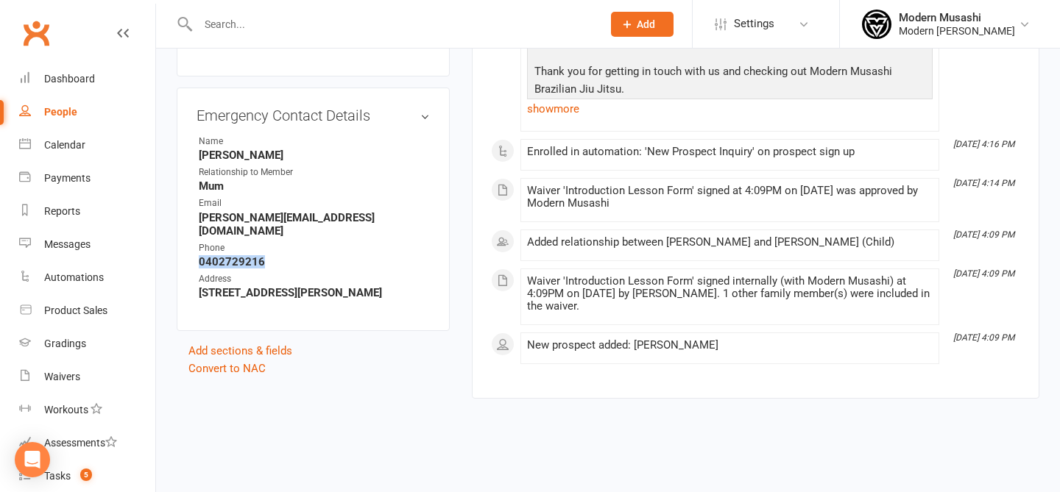
drag, startPoint x: 193, startPoint y: 247, endPoint x: 283, endPoint y: 253, distance: 90.7
click at [283, 252] on div "Emergency Contact Details edit Name Liz Relationship to Member Mum Email l.dunw…" at bounding box center [313, 210] width 273 height 244
click at [283, 255] on strong "0402729216" at bounding box center [314, 261] width 231 height 13
drag, startPoint x: 269, startPoint y: 258, endPoint x: 272, endPoint y: 285, distance: 27.5
click at [272, 285] on ul "Name Liz Relationship to Member Mum Email l.dunworth@outlook.com Phone 04027292…" at bounding box center [313, 217] width 233 height 165
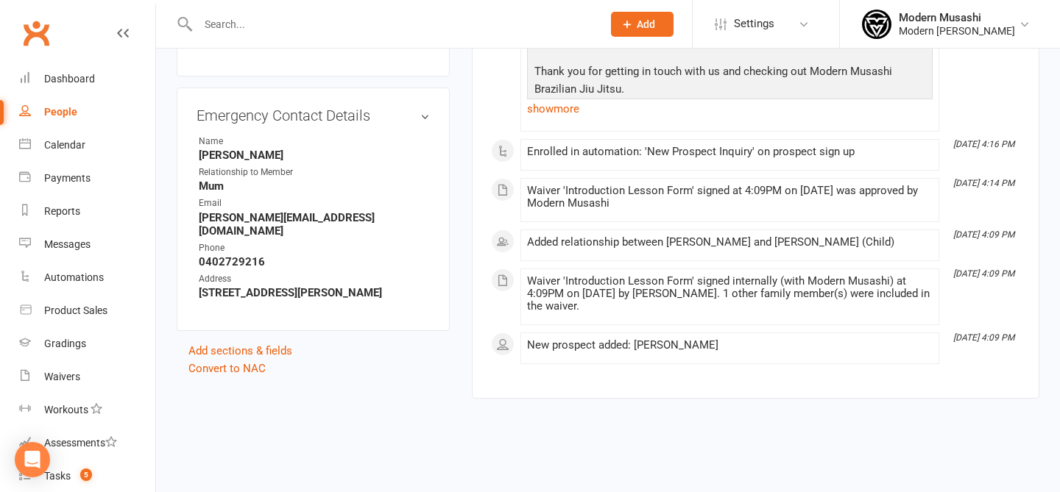
click at [339, 255] on strong "0402729216" at bounding box center [314, 261] width 231 height 13
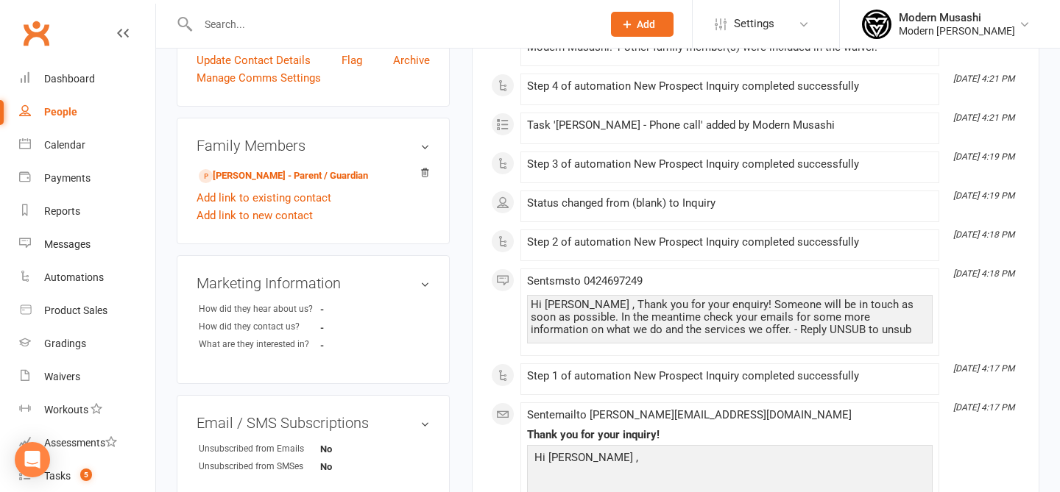
scroll to position [385, 0]
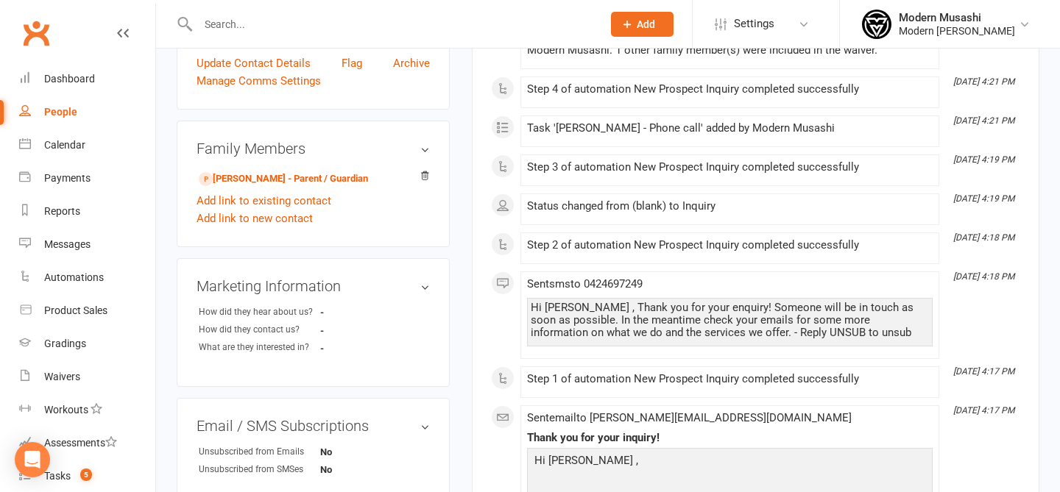
drag, startPoint x: 392, startPoint y: 210, endPoint x: 430, endPoint y: 346, distance: 141.5
click at [430, 346] on aside "upload photo Lachlan Dunworth Added 6 August, 2025 Inquiry prospect 7 years old…" at bounding box center [313, 246] width 273 height 1125
click at [674, 296] on div "Sent sms to 0424697249 Hi Lachlan , Thank you for your enquiry! Someone will be…" at bounding box center [730, 315] width 406 height 74
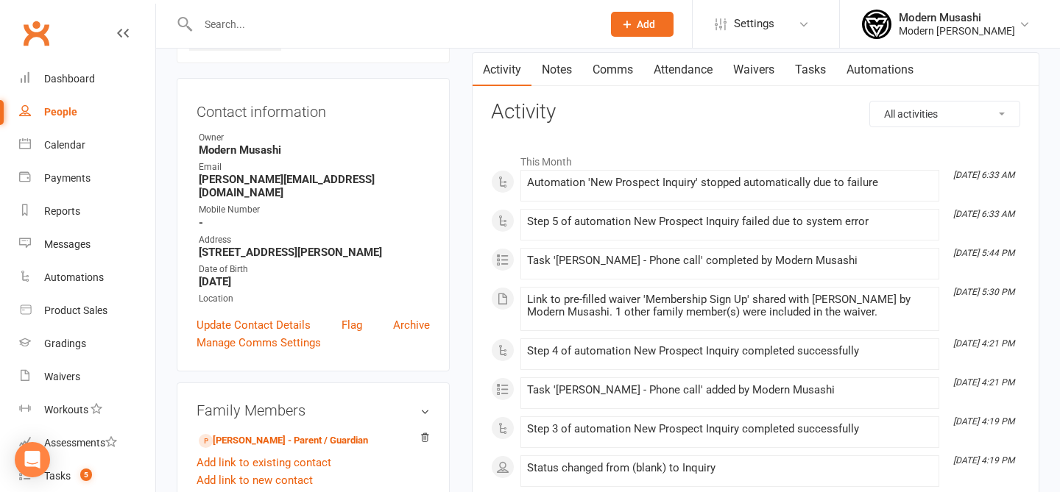
scroll to position [118, 0]
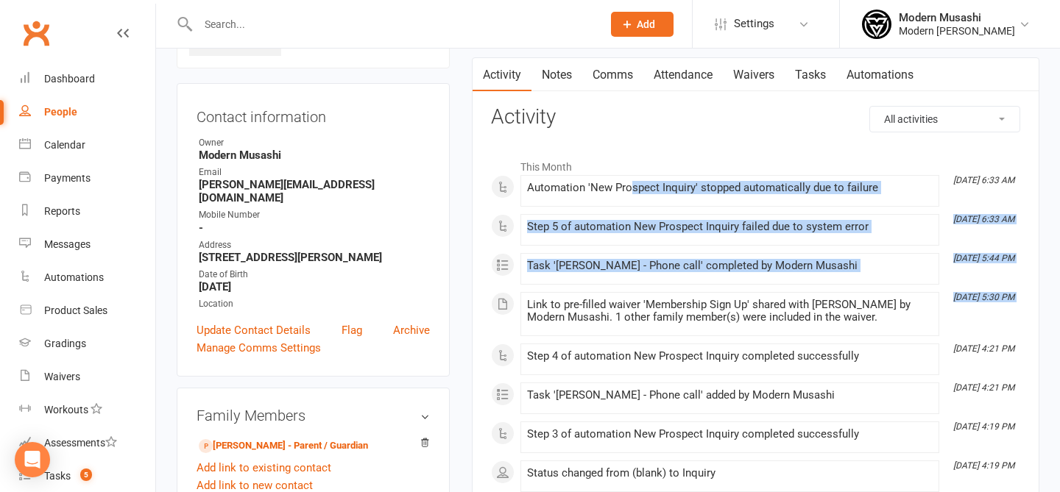
drag, startPoint x: 658, startPoint y: 297, endPoint x: 629, endPoint y: 183, distance: 116.9
click at [629, 185] on div "Automation 'New Prospect Inquiry' stopped automatically due to failure" at bounding box center [730, 188] width 406 height 13
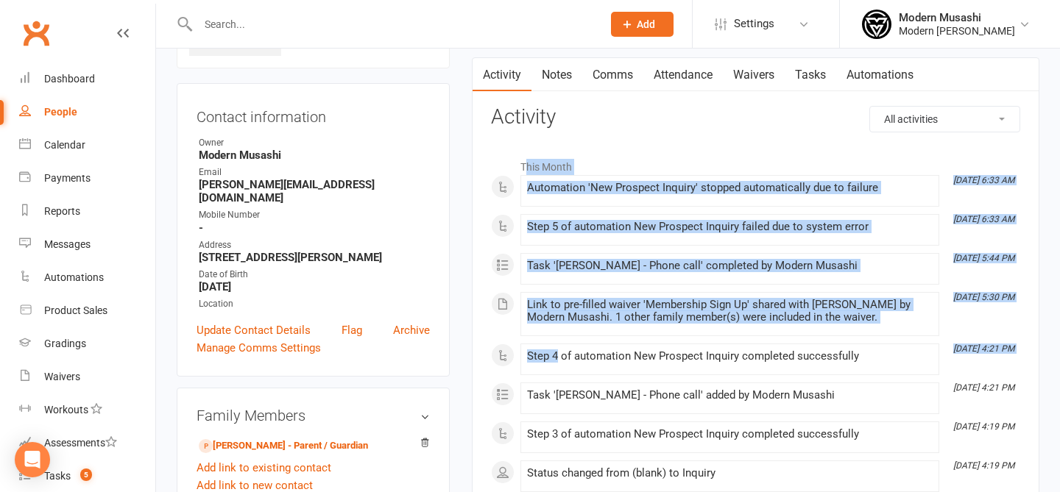
drag, startPoint x: 527, startPoint y: 242, endPoint x: 560, endPoint y: 365, distance: 127.3
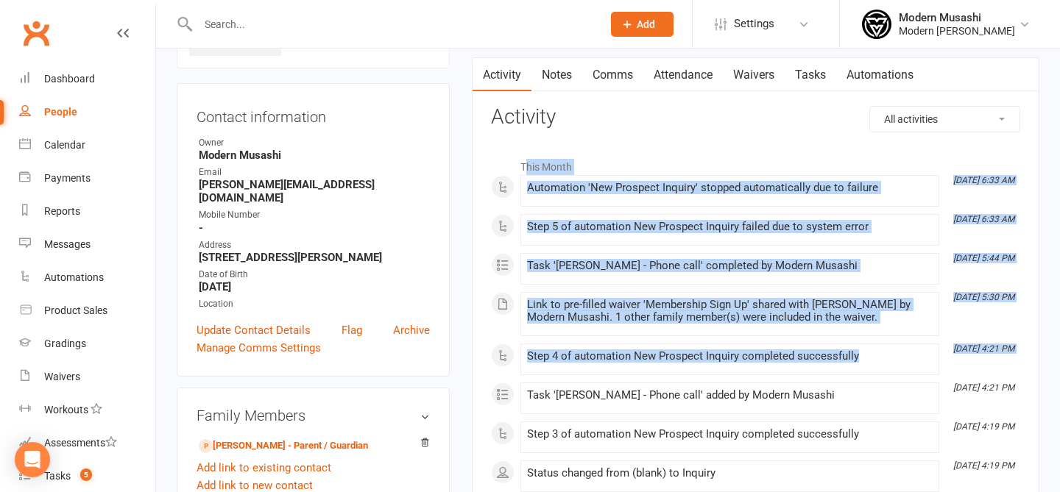
click at [560, 365] on div "Step 4 of automation New Prospect Inquiry completed successfully" at bounding box center [730, 359] width 406 height 18
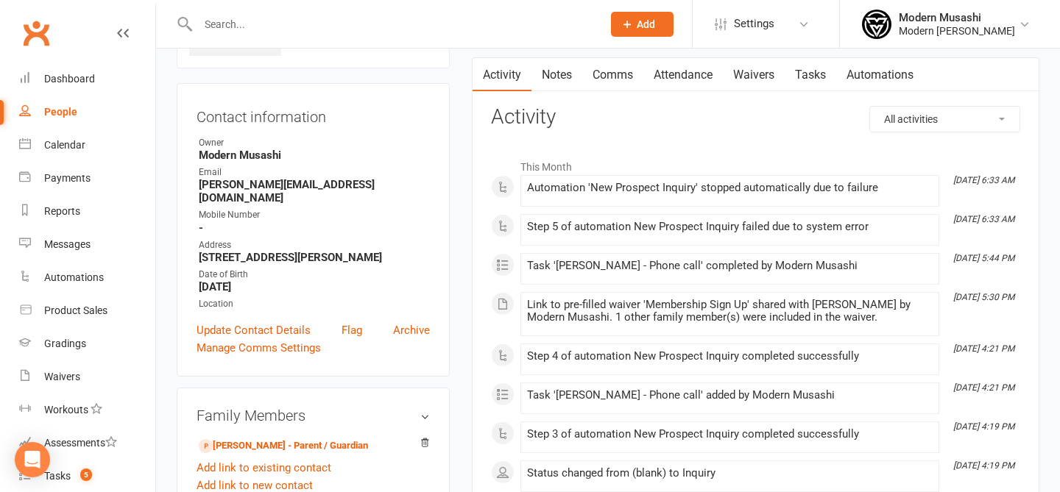
drag, startPoint x: 353, startPoint y: 289, endPoint x: 339, endPoint y: 91, distance: 198.4
click at [340, 91] on div "Contact information Owner Modern Musashi Email l.dunworth@outlook.com Mobile Nu…" at bounding box center [313, 230] width 273 height 294
click at [378, 222] on strong "-" at bounding box center [314, 228] width 231 height 13
drag, startPoint x: 663, startPoint y: 192, endPoint x: 661, endPoint y: 151, distance: 41.3
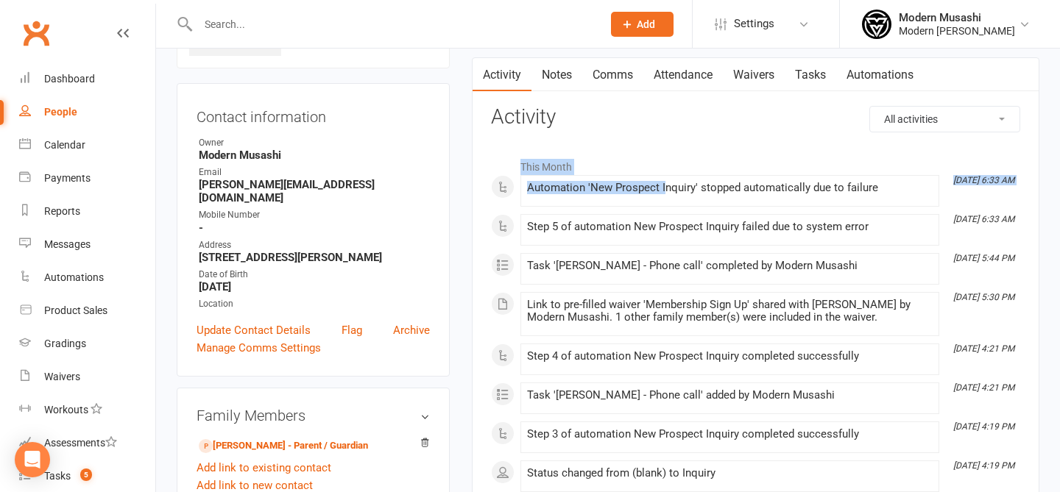
click at [661, 152] on li "This Month" at bounding box center [755, 164] width 529 height 24
click at [614, 83] on link "Comms" at bounding box center [612, 75] width 61 height 34
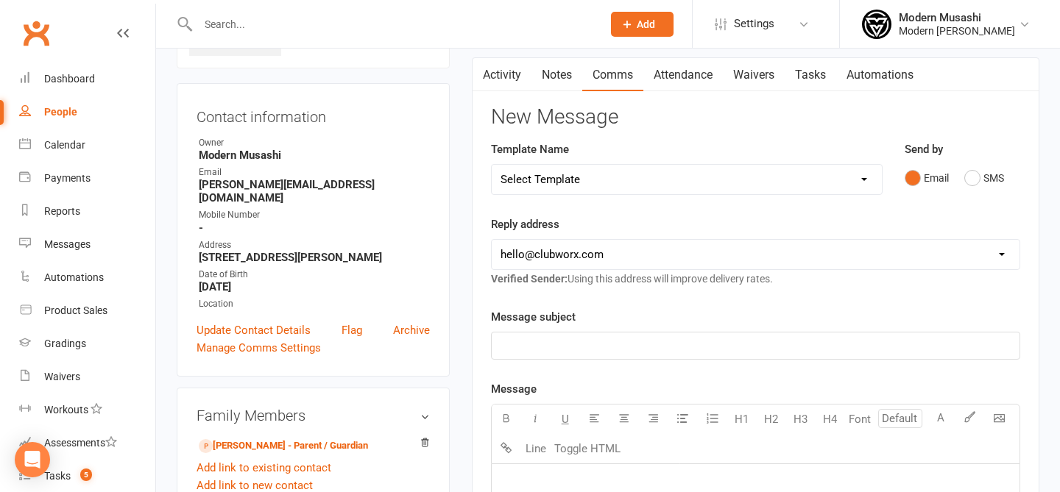
click at [593, 84] on link "Comms" at bounding box center [612, 75] width 61 height 34
click at [553, 84] on link "Notes" at bounding box center [556, 75] width 51 height 34
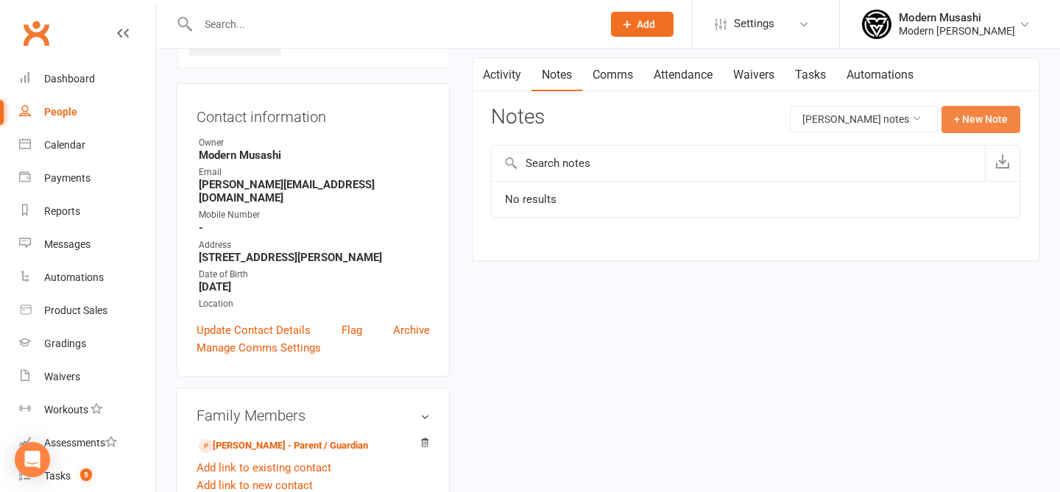
click at [994, 122] on button "+ New Note" at bounding box center [980, 119] width 79 height 26
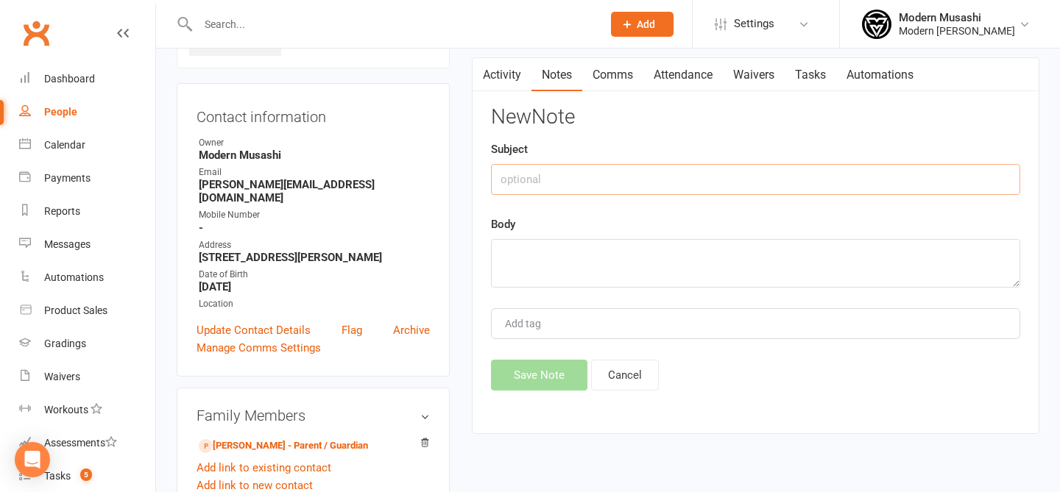
click at [696, 189] on input "text" at bounding box center [755, 179] width 529 height 31
type input "Phone call"
type textarea "Left voice message"
click at [547, 339] on div "New Note Subject Phone call Body Left voice message Add tag Save Note Cancel" at bounding box center [755, 248] width 529 height 285
click at [525, 384] on button "Save Note" at bounding box center [539, 375] width 96 height 31
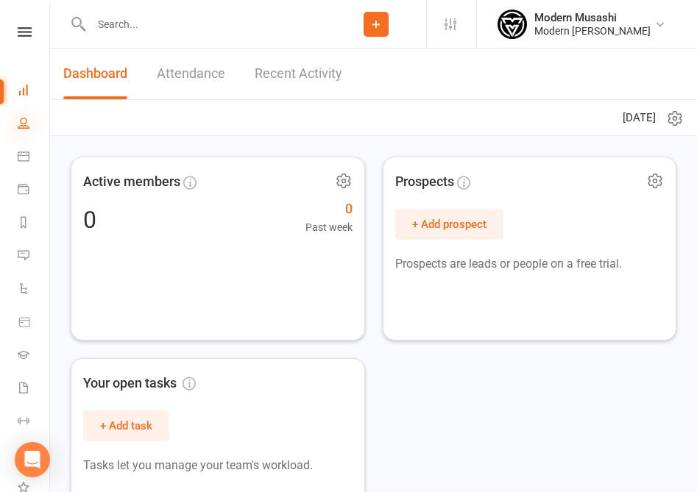
click at [18, 125] on icon at bounding box center [24, 123] width 12 height 12
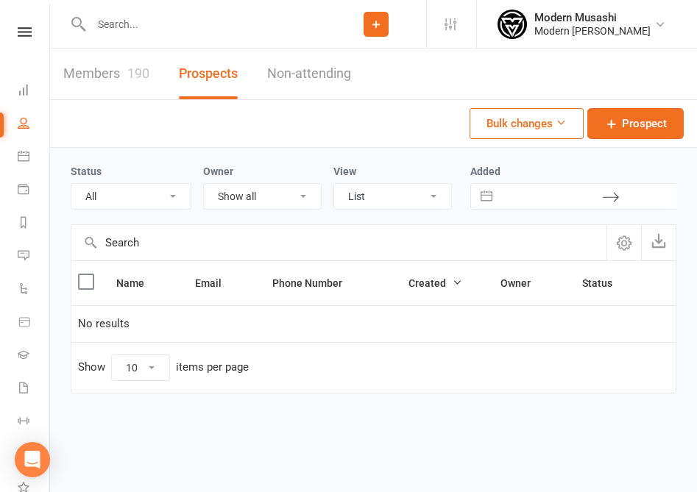
click at [140, 72] on div "190" at bounding box center [138, 73] width 22 height 15
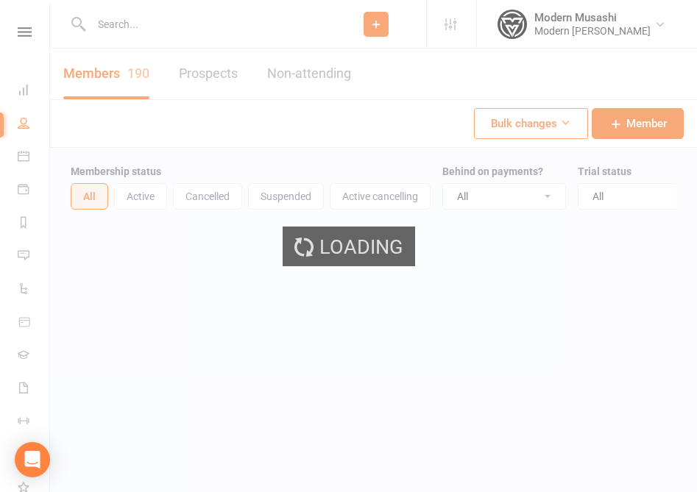
select select "50"
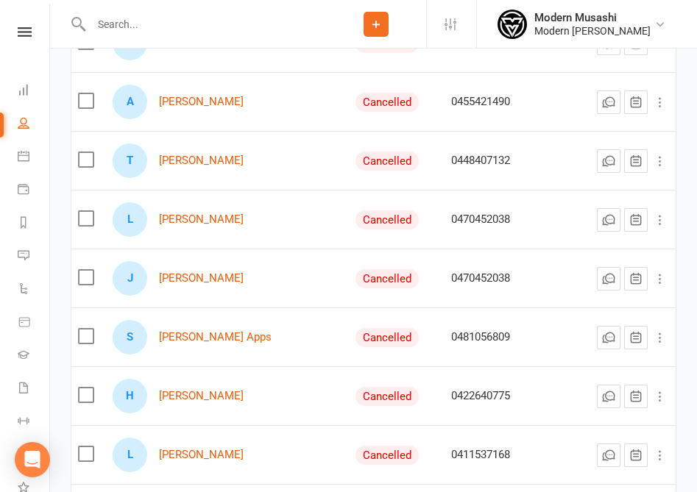
scroll to position [304, 0]
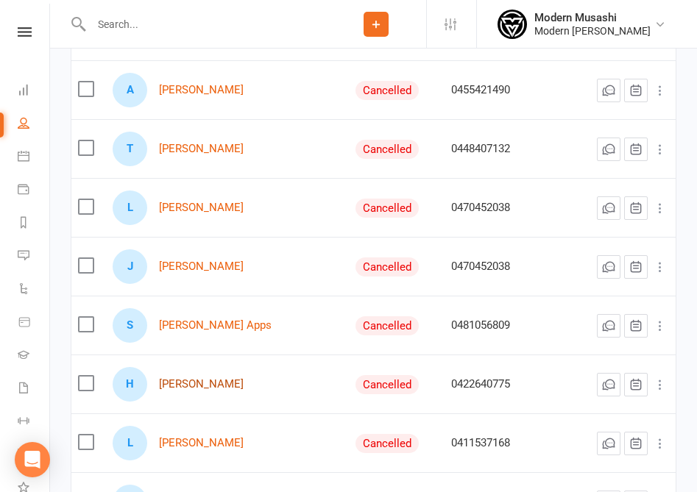
click at [216, 383] on link "[PERSON_NAME]" at bounding box center [201, 384] width 85 height 13
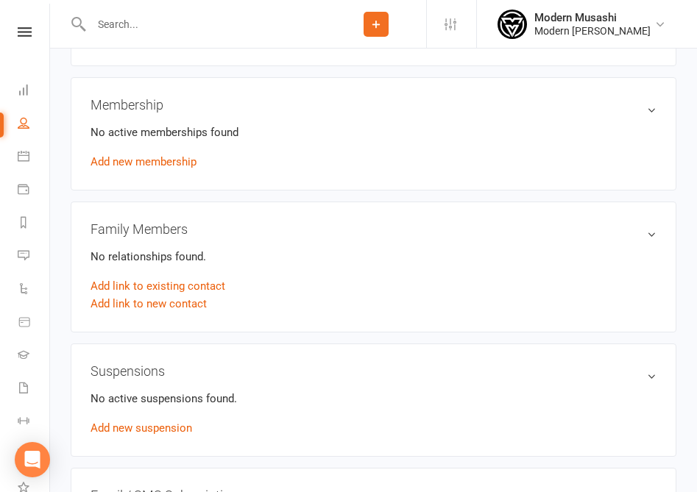
scroll to position [470, 0]
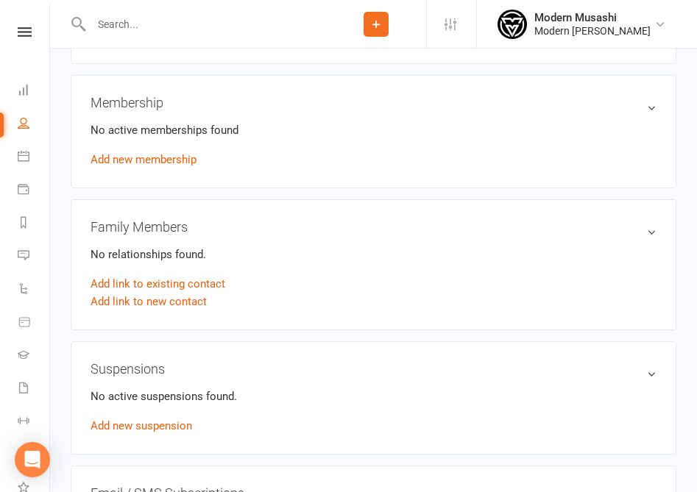
click at [128, 416] on div "No active suspensions found. Add new suspension" at bounding box center [374, 411] width 566 height 47
click at [135, 420] on link "Add new suspension" at bounding box center [142, 426] width 102 height 13
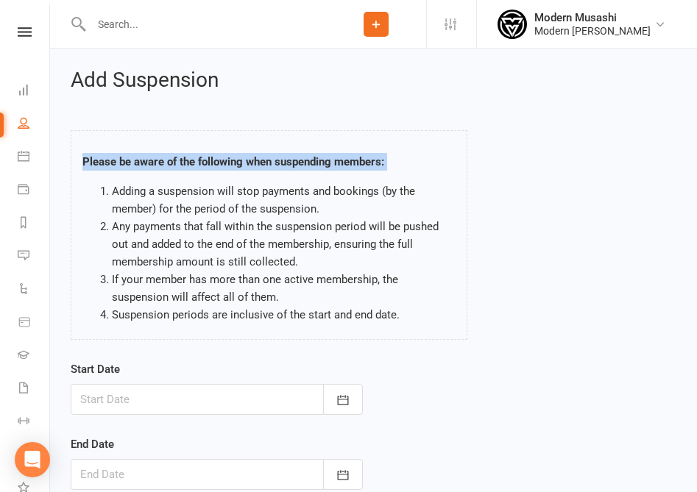
drag, startPoint x: 352, startPoint y: 182, endPoint x: 280, endPoint y: 141, distance: 82.1
click at [280, 141] on div "Please be aware of the following when suspending members: Adding a suspension w…" at bounding box center [269, 235] width 397 height 210
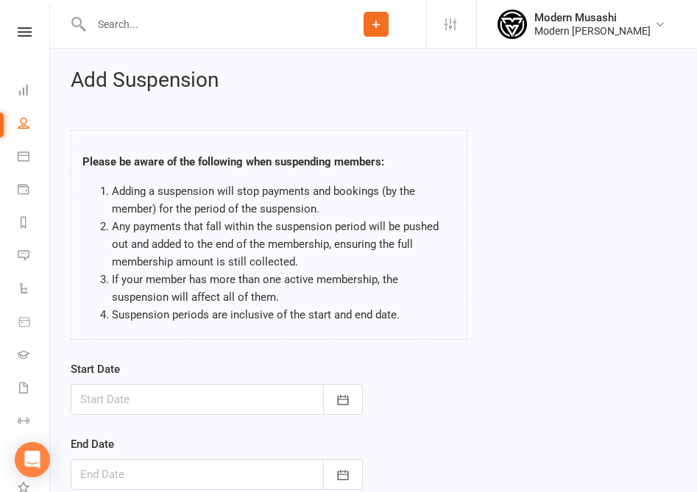
scroll to position [190, 0]
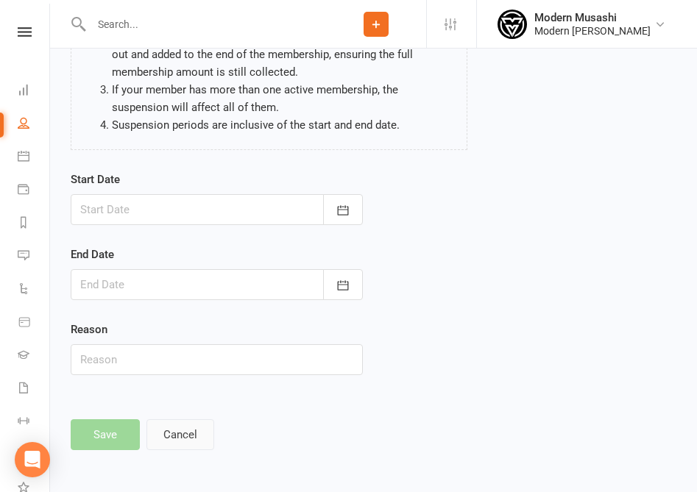
click at [198, 450] on button "Cancel" at bounding box center [180, 435] width 68 height 31
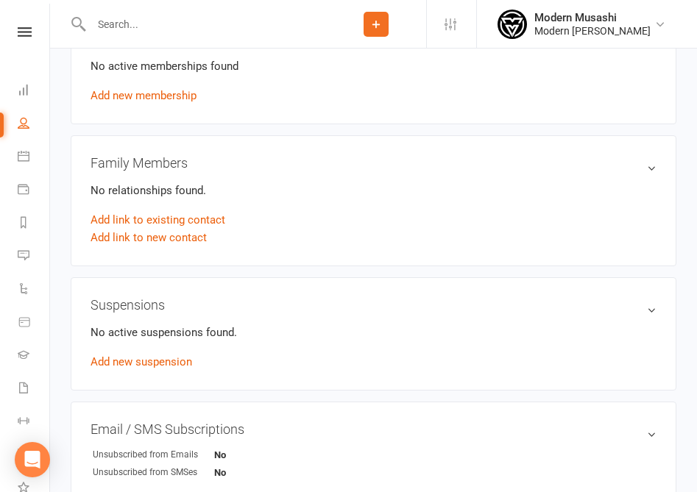
scroll to position [545, 0]
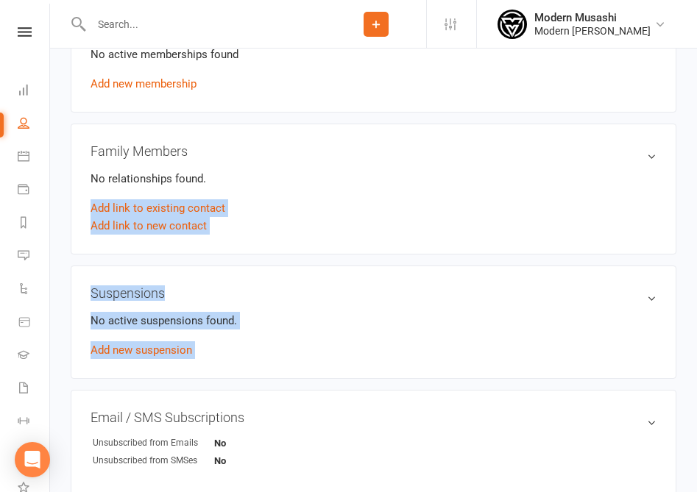
drag, startPoint x: 386, startPoint y: 174, endPoint x: 407, endPoint y: 393, distance: 219.7
click at [407, 393] on aside "upload photo [PERSON_NAME] Added [DATE] Cancelled member [DEMOGRAPHIC_DATA] Con…" at bounding box center [374, 134] width 606 height 1221
click at [407, 393] on div "Email / SMS Subscriptions edit Unsubscribed from Emails No Unsubscribed from SM…" at bounding box center [374, 445] width 606 height 110
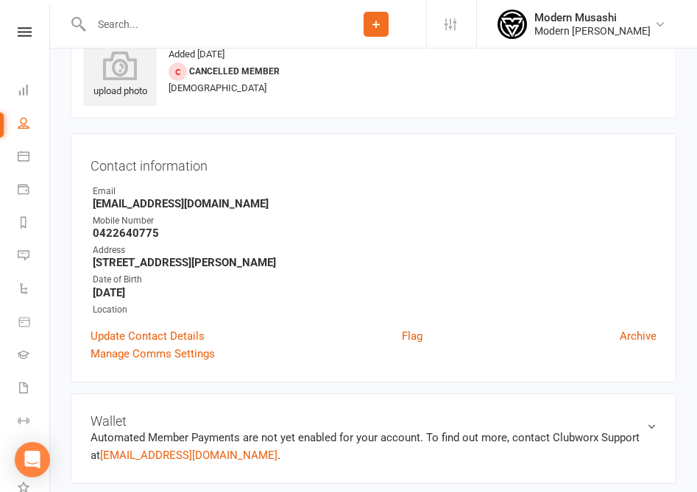
scroll to position [0, 0]
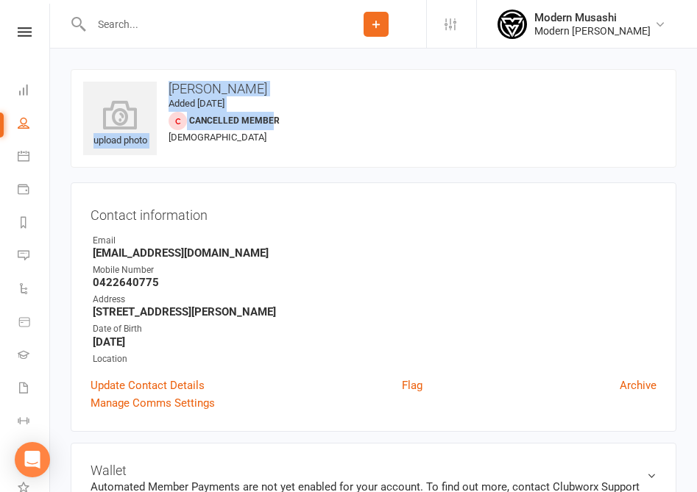
drag, startPoint x: 269, startPoint y: 120, endPoint x: 248, endPoint y: 66, distance: 57.6
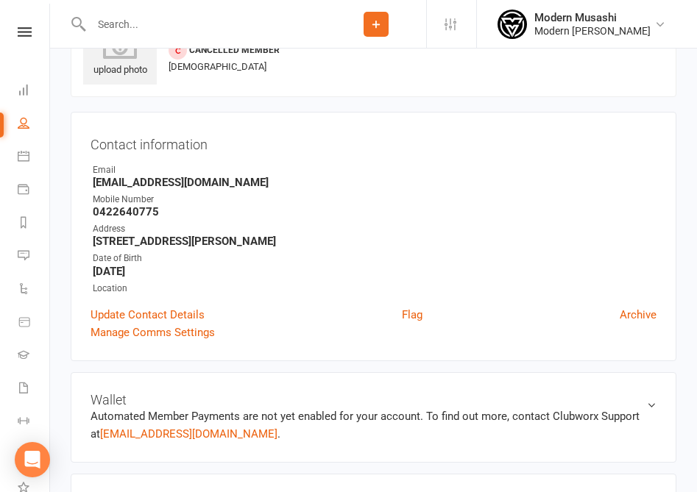
scroll to position [70, 0]
